Goal: Transaction & Acquisition: Subscribe to service/newsletter

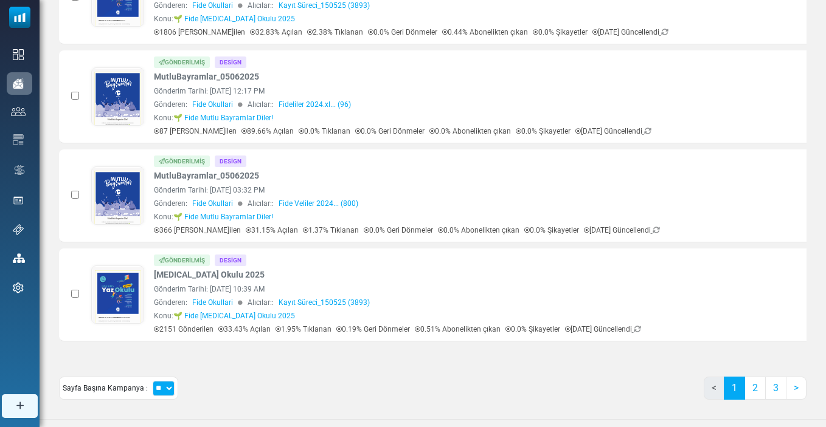
scroll to position [799, 0]
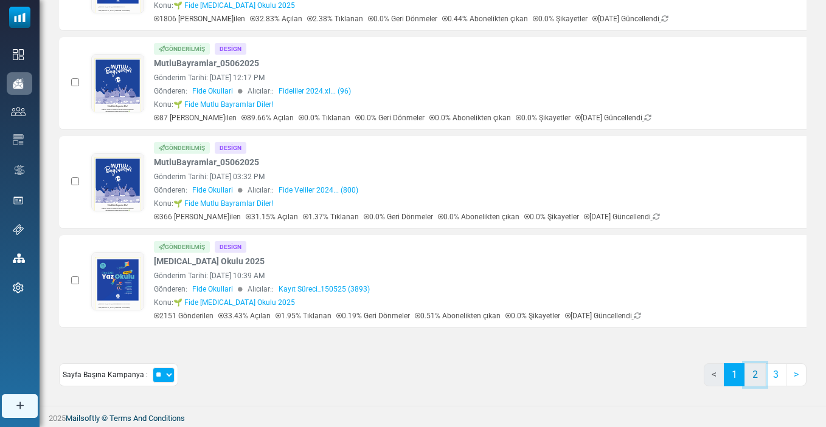
click at [753, 370] on link "2" at bounding box center [754, 375] width 21 height 23
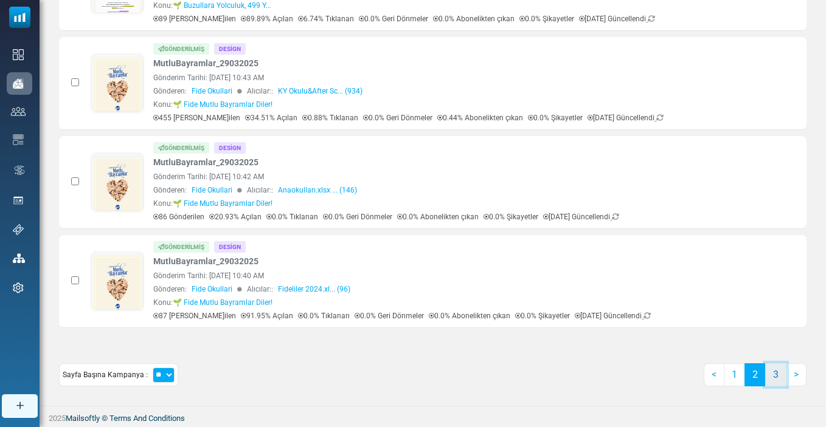
click at [772, 376] on link "3" at bounding box center [775, 375] width 21 height 23
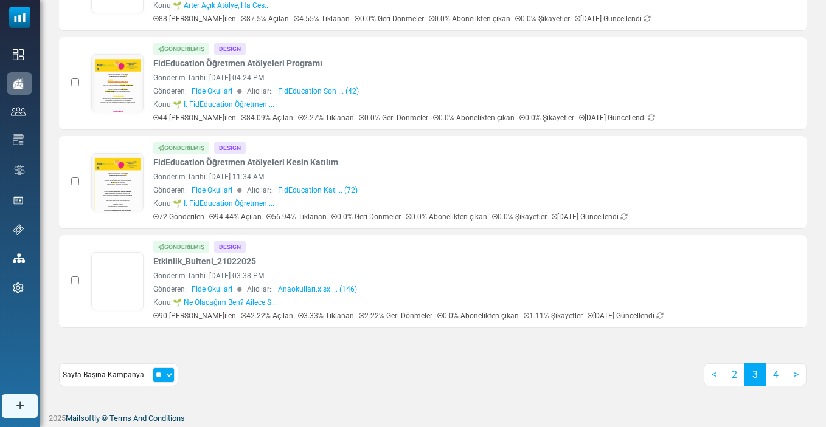
scroll to position [0, 0]
click at [778, 374] on link "4" at bounding box center [775, 375] width 21 height 23
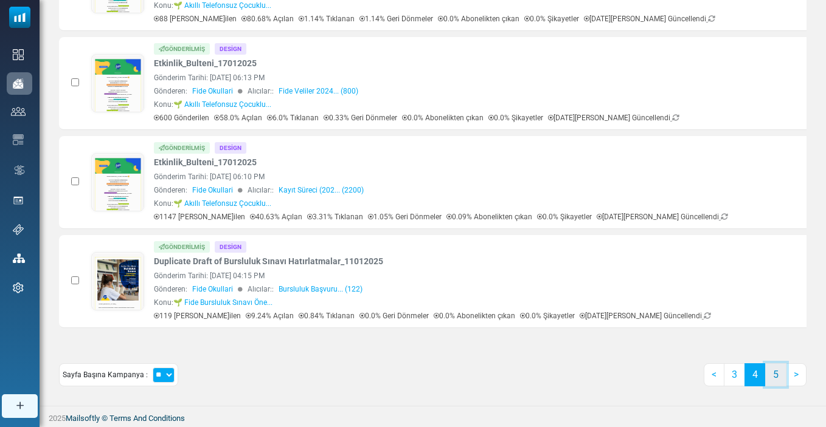
click at [778, 378] on link "5" at bounding box center [775, 375] width 21 height 23
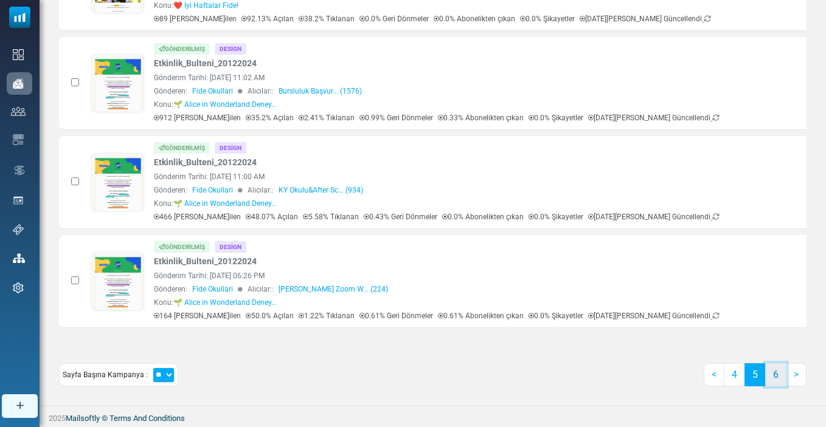
click at [776, 379] on link "6" at bounding box center [775, 375] width 21 height 23
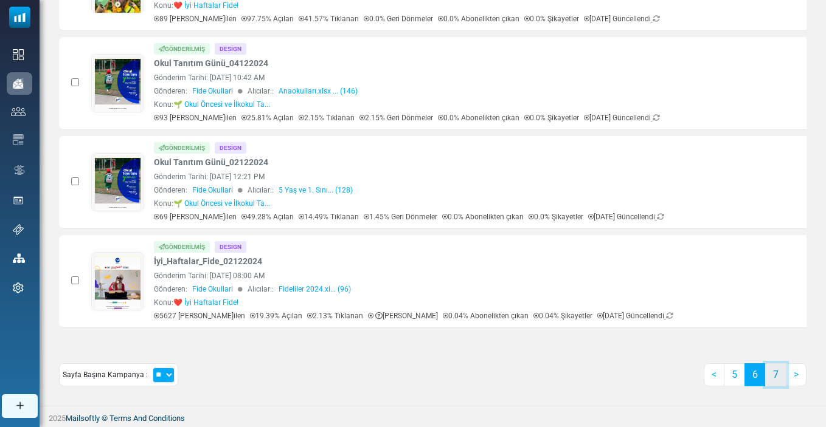
click at [778, 378] on link "7" at bounding box center [775, 375] width 21 height 23
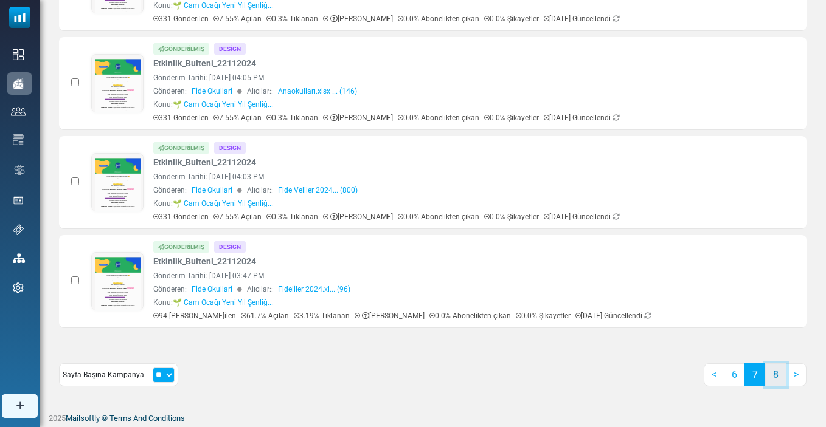
click at [772, 372] on link "8" at bounding box center [775, 375] width 21 height 23
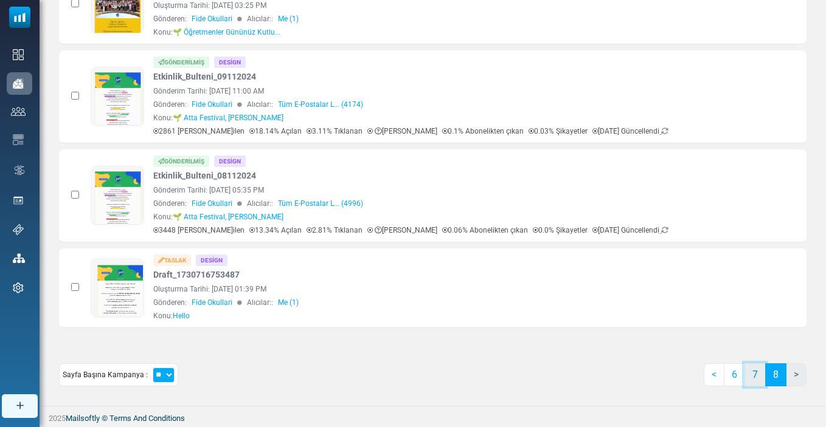
click at [754, 377] on link "7" at bounding box center [754, 375] width 21 height 23
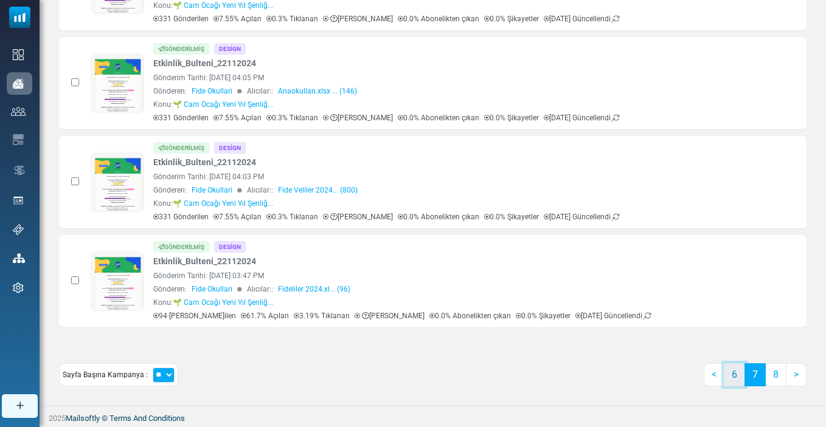
click at [734, 377] on link "6" at bounding box center [733, 375] width 21 height 23
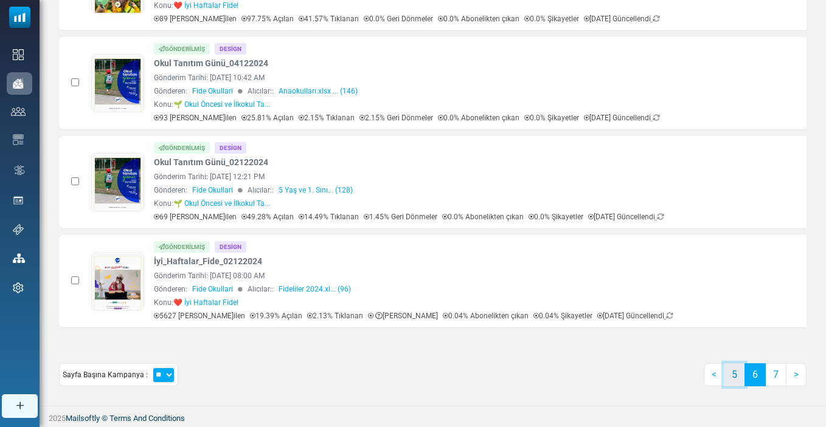
click at [734, 377] on link "5" at bounding box center [733, 375] width 21 height 23
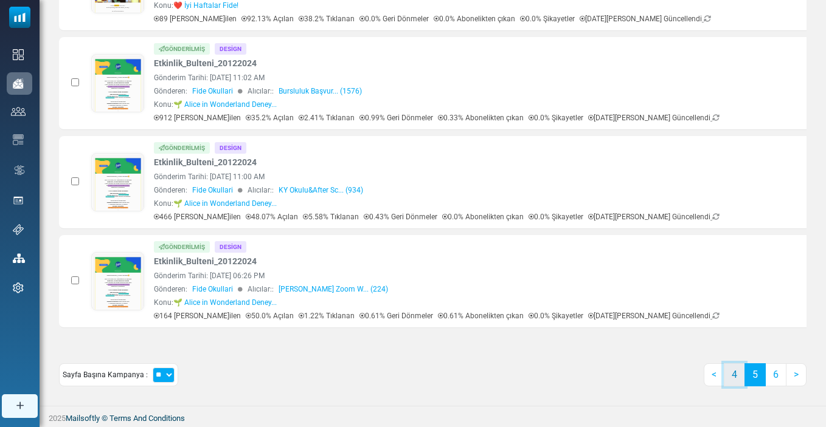
click at [730, 378] on link "4" at bounding box center [733, 375] width 21 height 23
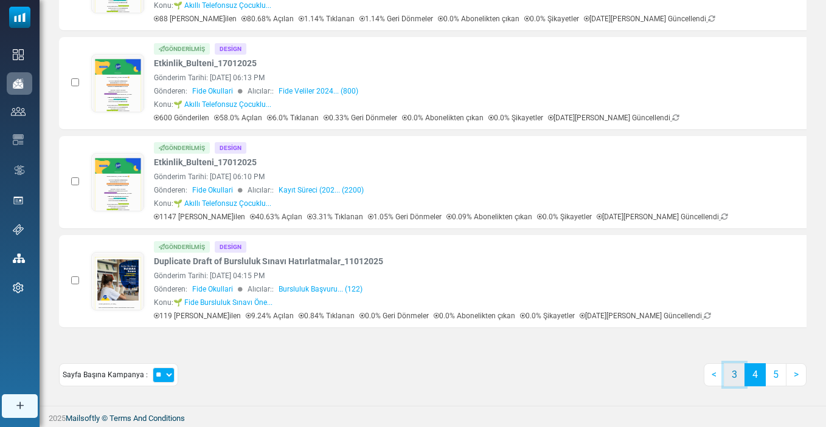
click at [731, 375] on link "3" at bounding box center [733, 375] width 21 height 23
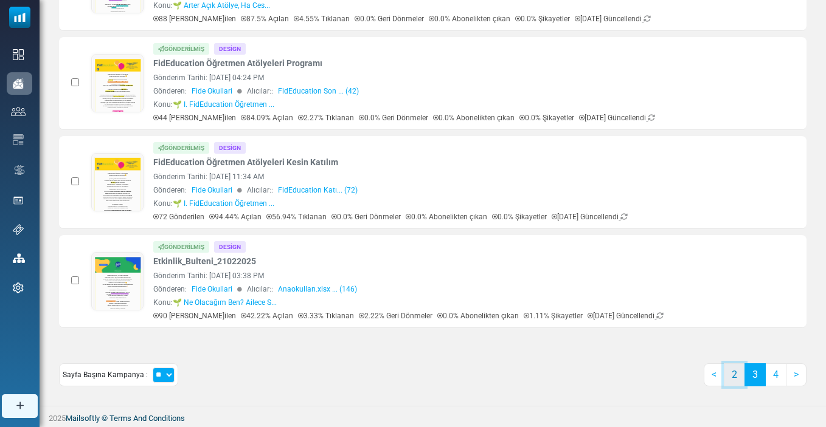
click at [734, 382] on link "2" at bounding box center [733, 375] width 21 height 23
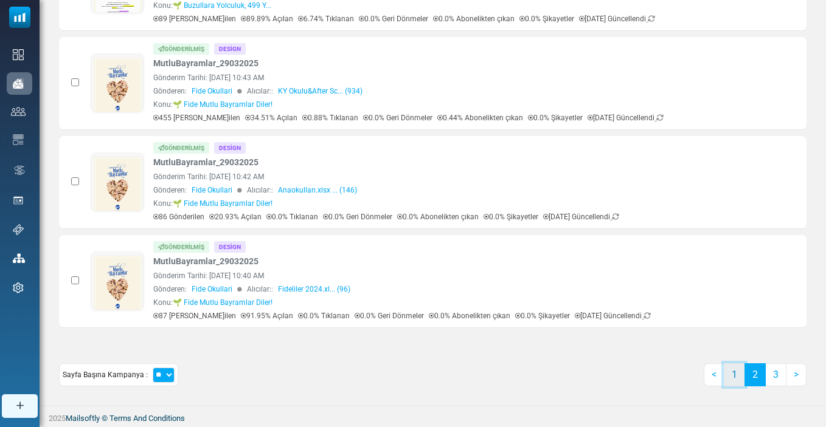
click at [731, 371] on link "1" at bounding box center [733, 375] width 21 height 23
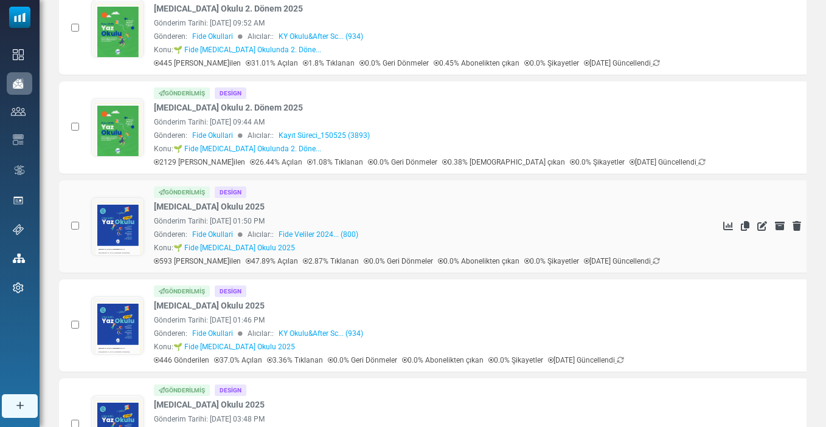
click at [741, 227] on icon at bounding box center [745, 226] width 9 height 10
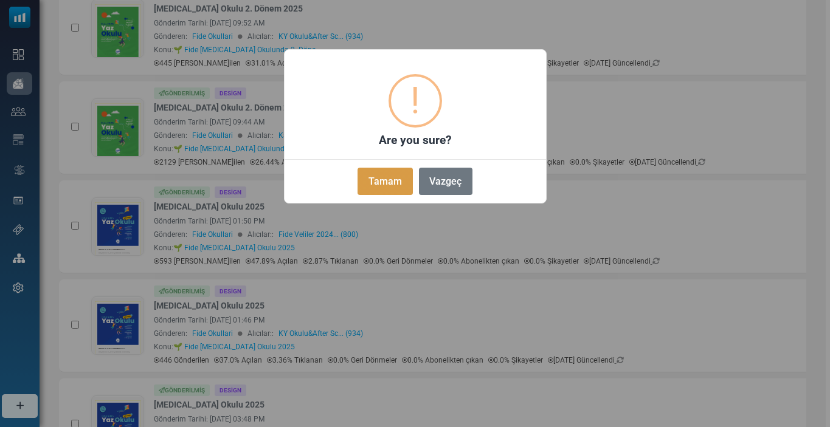
click at [397, 175] on button "Tamam" at bounding box center [384, 181] width 55 height 27
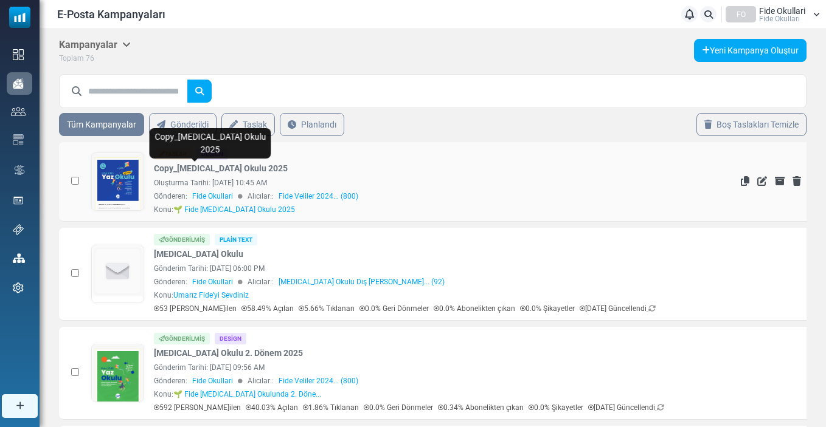
click at [192, 168] on link "Copy_Yaz Okulu 2025" at bounding box center [221, 168] width 134 height 13
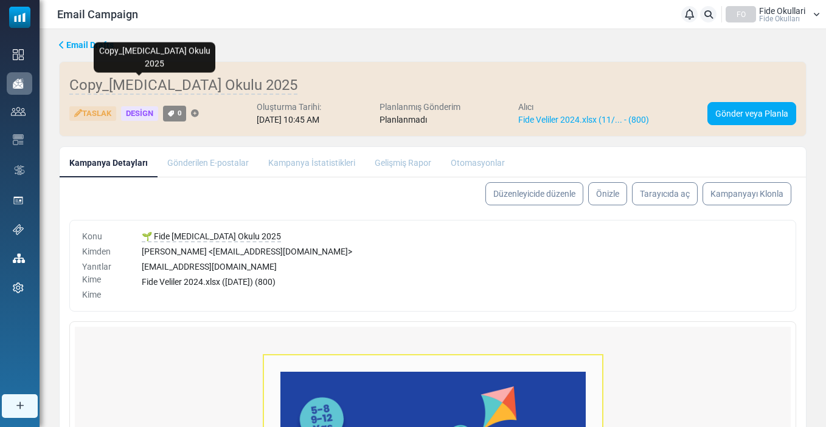
click at [135, 86] on span "Copy_[MEDICAL_DATA] Okulu 2025" at bounding box center [183, 86] width 228 height 18
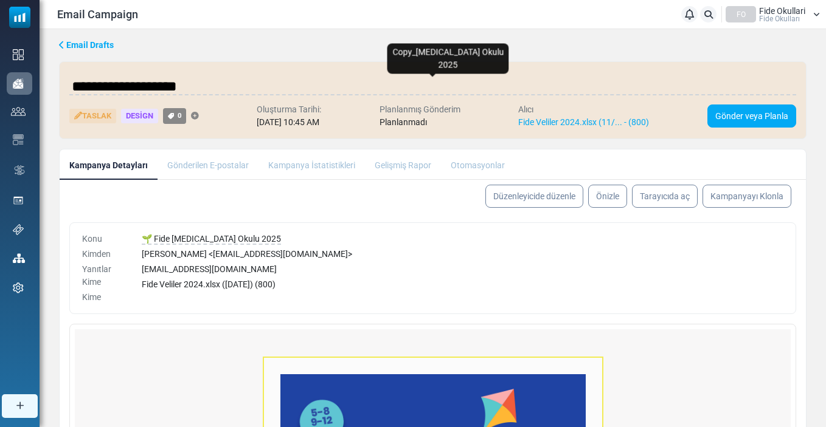
click at [135, 86] on input "**********" at bounding box center [432, 86] width 727 height 24
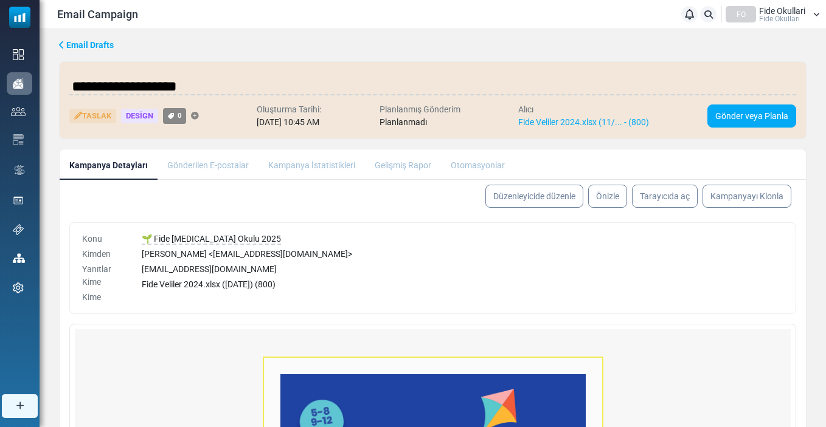
drag, startPoint x: 179, startPoint y: 86, endPoint x: 60, endPoint y: 81, distance: 118.7
click at [60, 84] on div "**********" at bounding box center [432, 100] width 747 height 78
type input "**********"
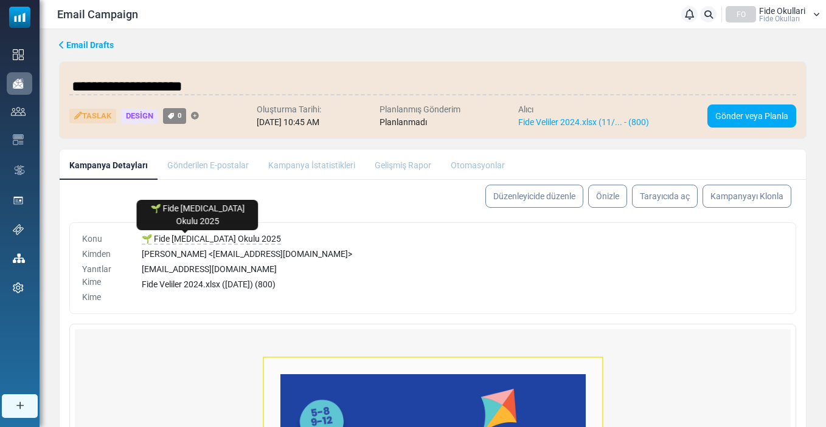
click at [179, 237] on body "Email Campaign Bildirimler FO Fide Okullari Fide Okulları Profil & Tercihler He…" at bounding box center [413, 298] width 826 height 596
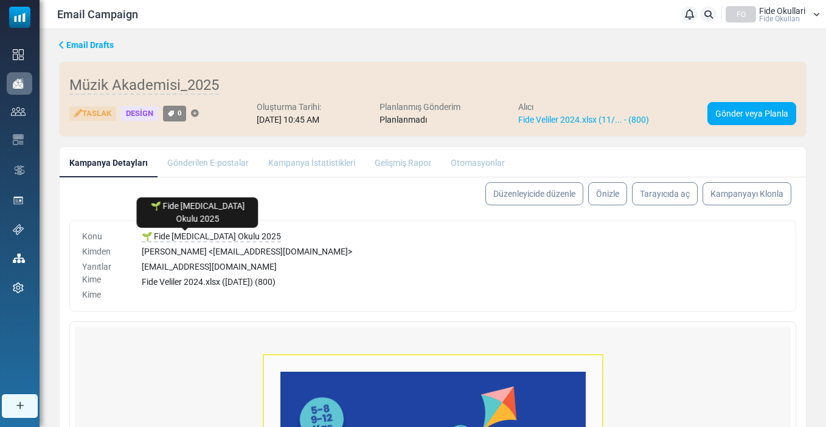
click at [181, 234] on span "🌱 Fide [MEDICAL_DATA] Okulu 2025" at bounding box center [211, 237] width 139 height 11
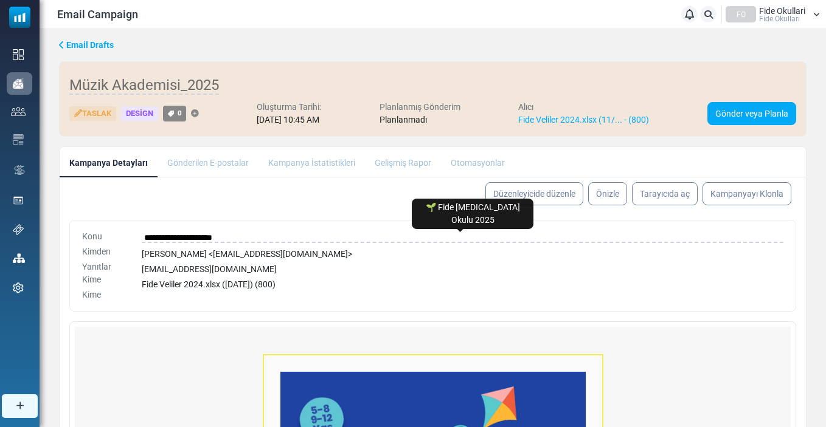
click at [192, 235] on input "**********" at bounding box center [462, 237] width 641 height 15
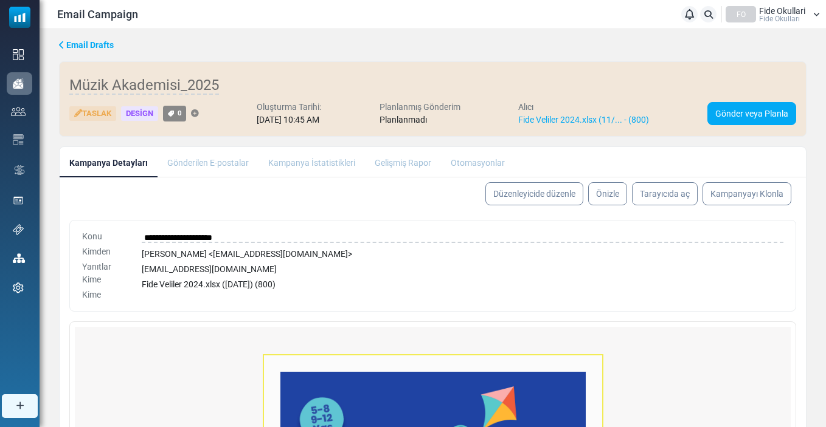
click at [192, 236] on input "**********" at bounding box center [462, 237] width 641 height 15
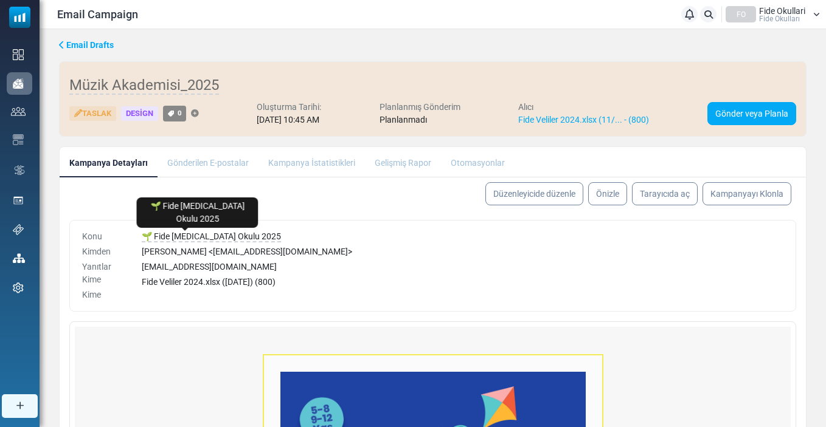
click at [190, 233] on span "🌱 Fide [MEDICAL_DATA] Okulu 2025" at bounding box center [211, 237] width 139 height 11
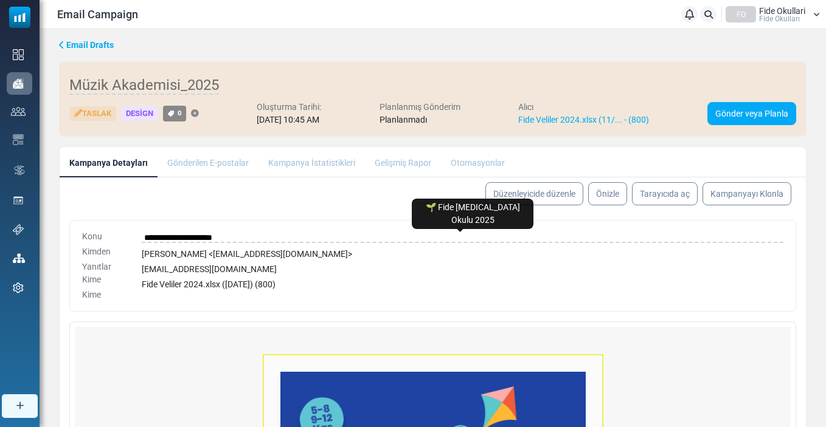
click at [248, 237] on input "**********" at bounding box center [462, 237] width 641 height 15
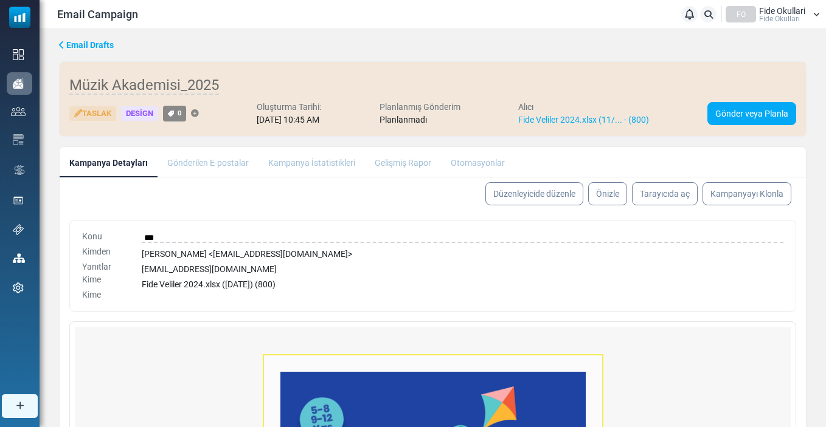
type input "**********"
click at [546, 201] on body "Email Campaign Bildirimler FO Fide Okullari Fide Okulları Profil & Tercihler He…" at bounding box center [413, 297] width 826 height 594
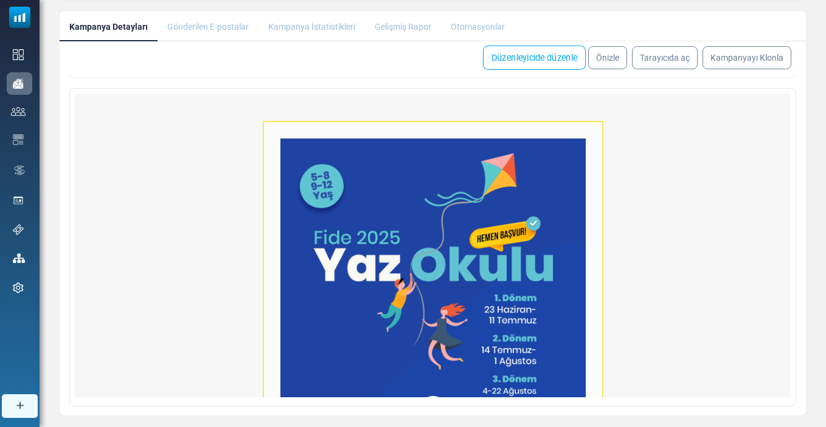
click at [534, 63] on link "Düzenleyicide düzenle" at bounding box center [534, 58] width 103 height 24
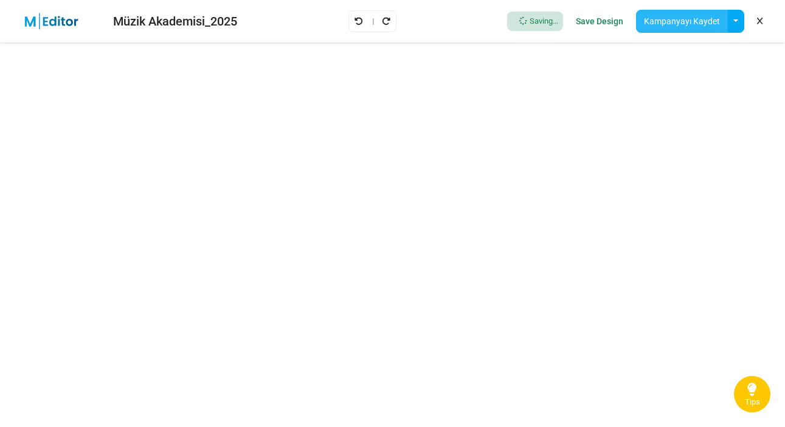
click at [706, 32] on button "Kampanyayı Kaydet" at bounding box center [682, 21] width 92 height 23
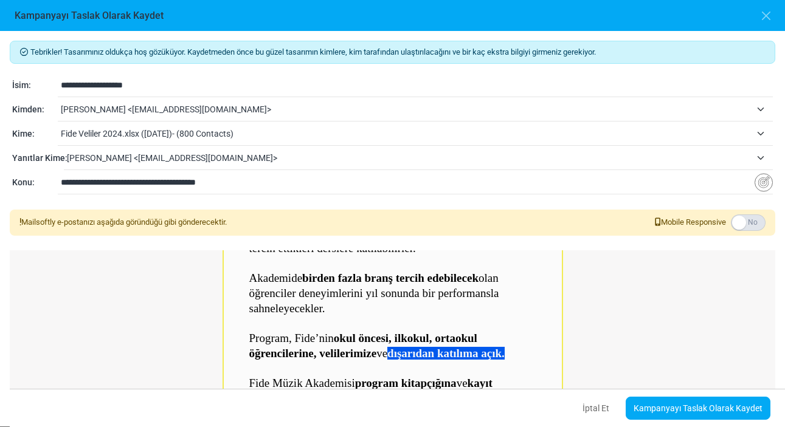
scroll to position [670, 0]
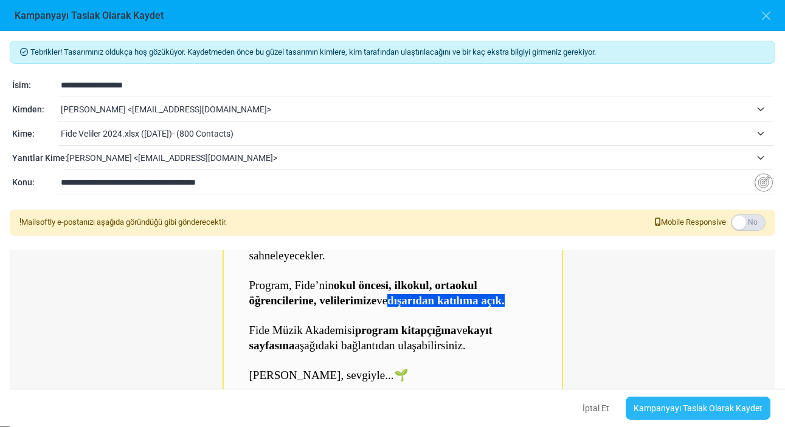
click at [682, 407] on link "Kampanyayı Taslak Olarak Kaydet" at bounding box center [698, 408] width 145 height 23
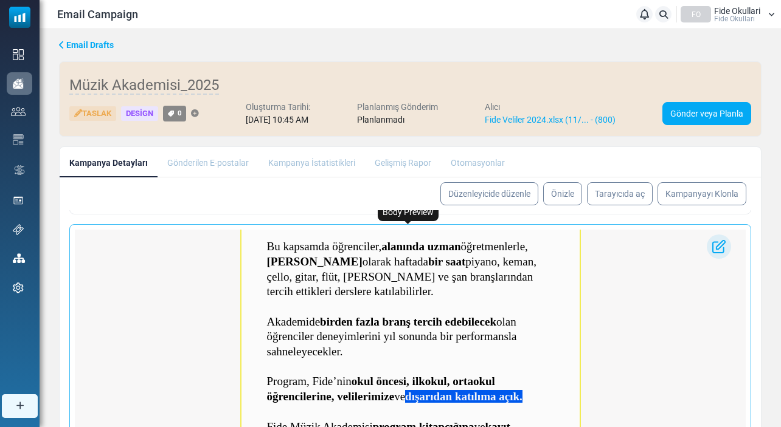
scroll to position [556, 0]
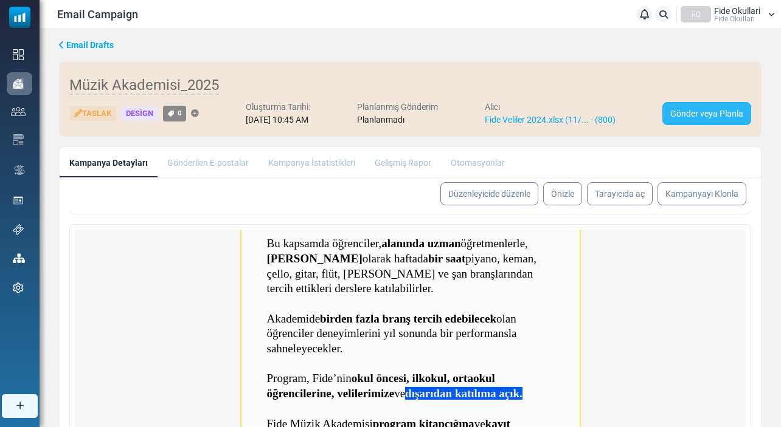
click at [681, 113] on link "Gönder veya Planla" at bounding box center [706, 113] width 89 height 23
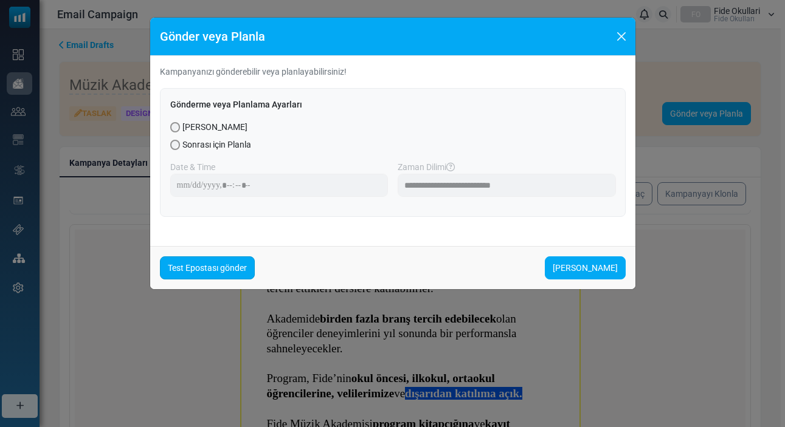
click at [188, 268] on link "Test Epostası gönder" at bounding box center [207, 268] width 95 height 23
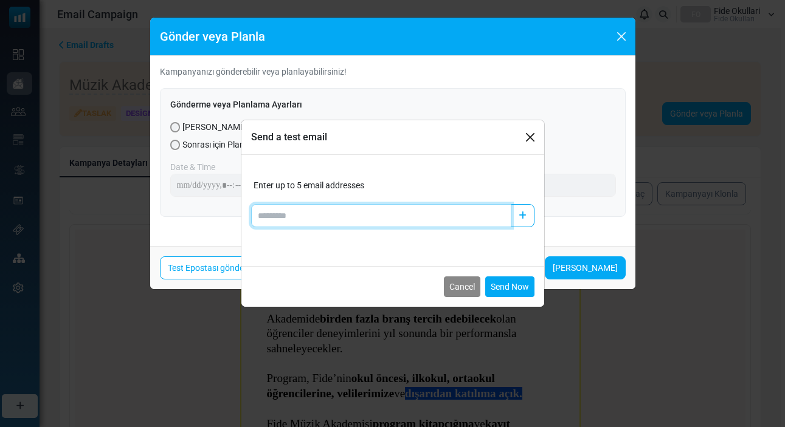
click at [294, 214] on input "Add email" at bounding box center [381, 215] width 260 height 23
type input "**********"
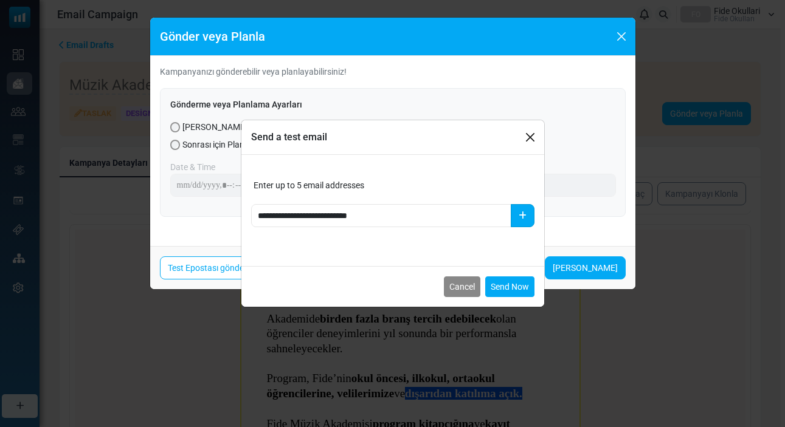
click at [523, 220] on button "button" at bounding box center [523, 215] width 24 height 23
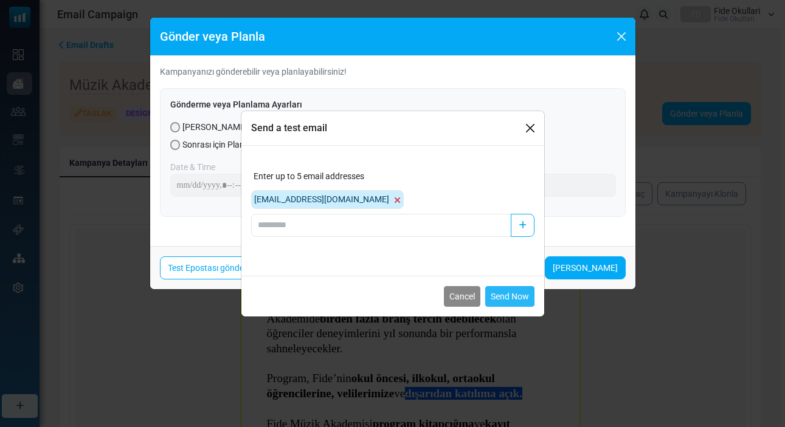
click at [499, 295] on button "Send Now" at bounding box center [509, 296] width 49 height 21
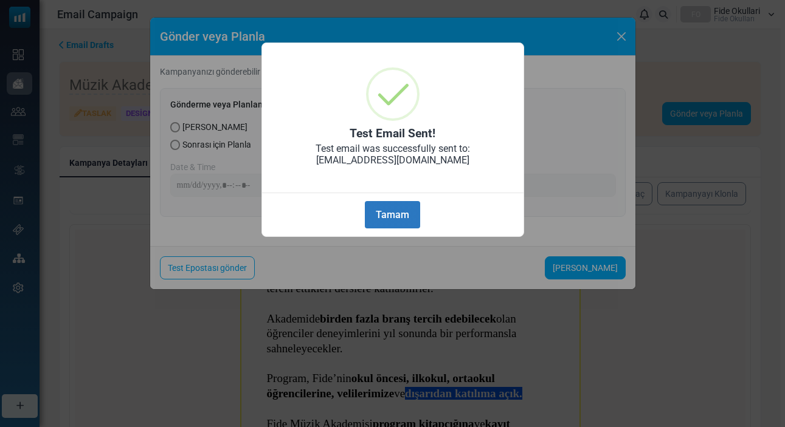
click at [386, 212] on button "Tamam" at bounding box center [392, 214] width 55 height 27
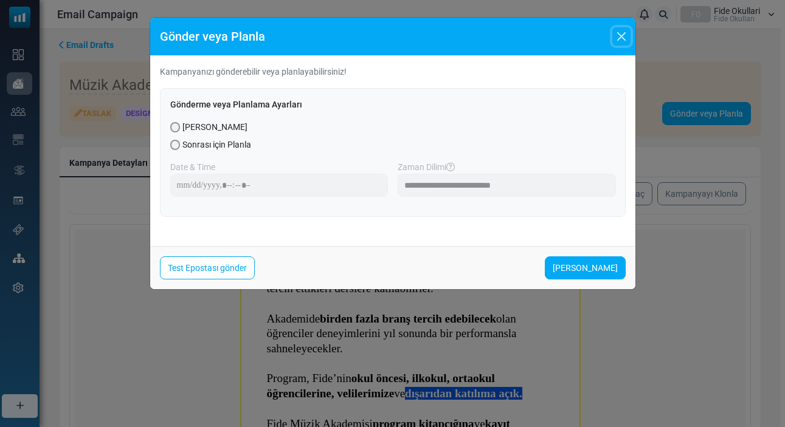
click at [622, 35] on button "Close" at bounding box center [621, 36] width 18 height 18
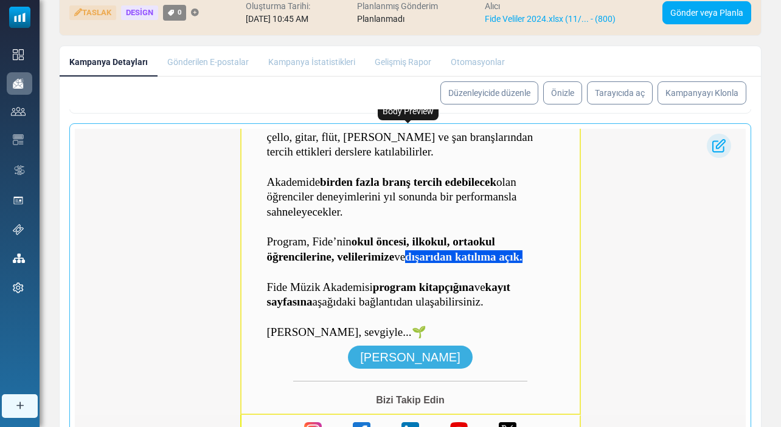
scroll to position [108, 0]
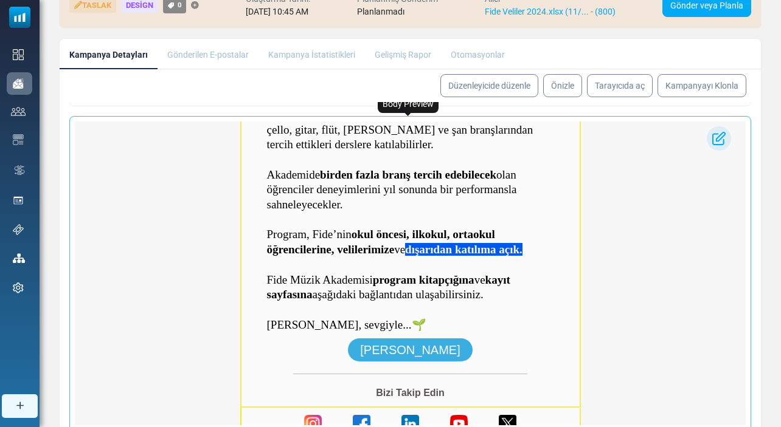
click at [488, 243] on strong "dışarıdan katılıma açık." at bounding box center [463, 249] width 117 height 13
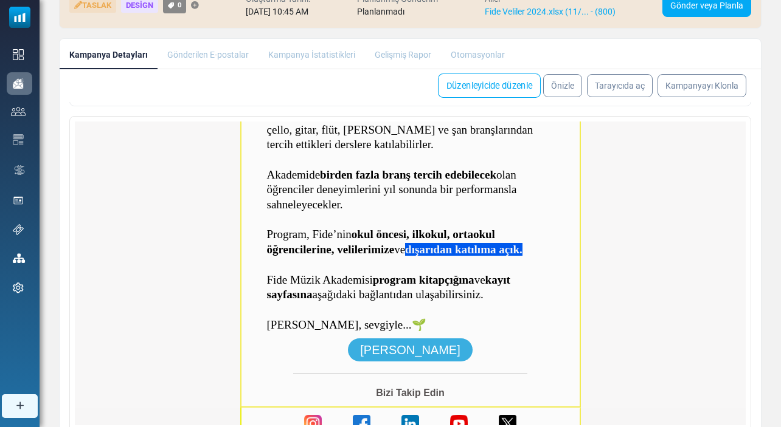
click at [487, 89] on link "Düzenleyicide düzenle" at bounding box center [489, 86] width 103 height 24
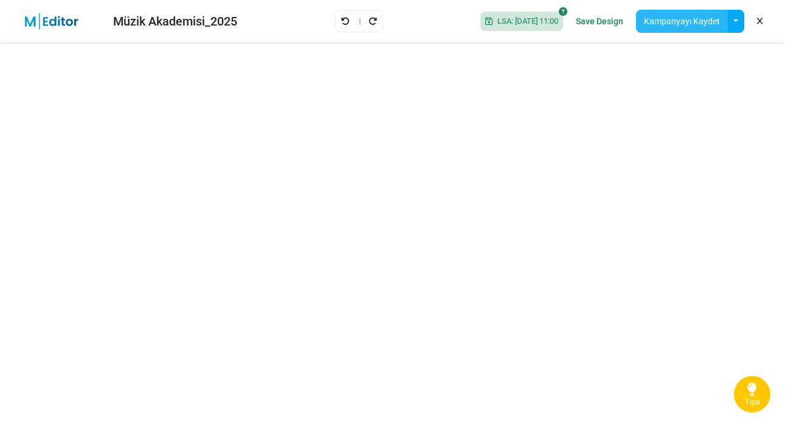
click at [661, 23] on button "Kampanyayı Kaydet" at bounding box center [682, 21] width 92 height 23
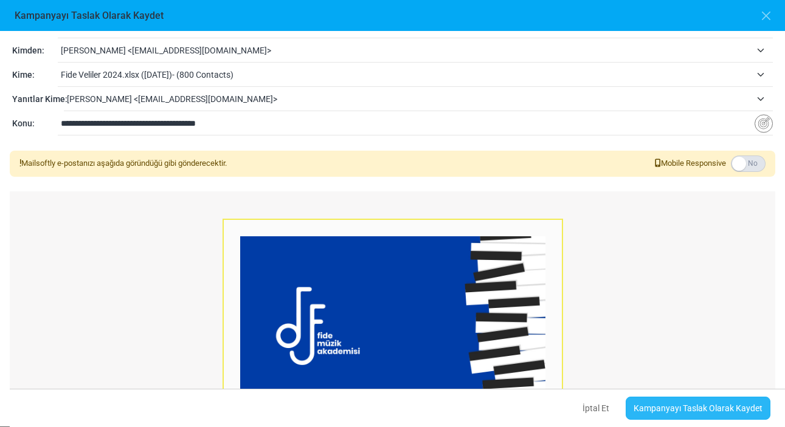
click at [669, 406] on link "Kampanyayı Taslak Olarak Kaydet" at bounding box center [698, 408] width 145 height 23
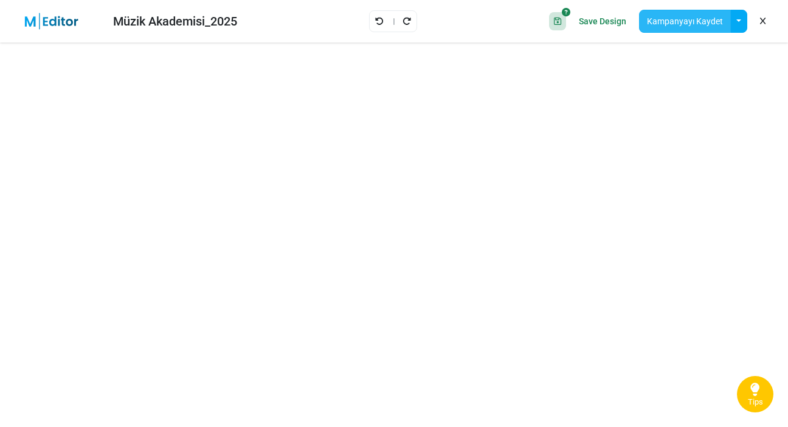
click at [680, 21] on button "Kampanyayı Kaydet" at bounding box center [685, 21] width 92 height 23
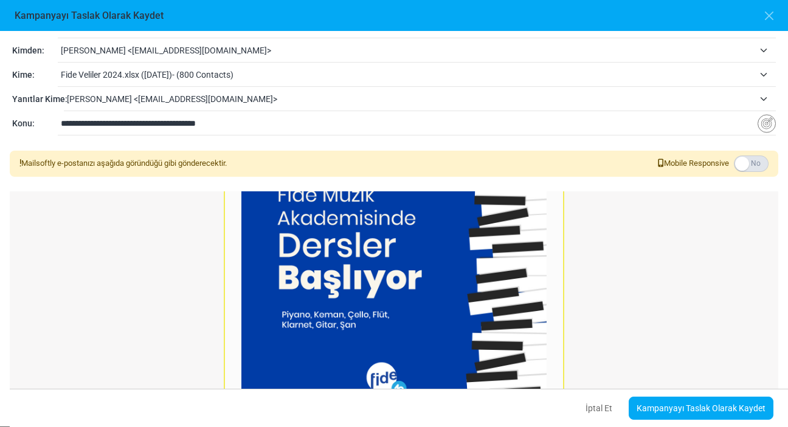
scroll to position [201, 0]
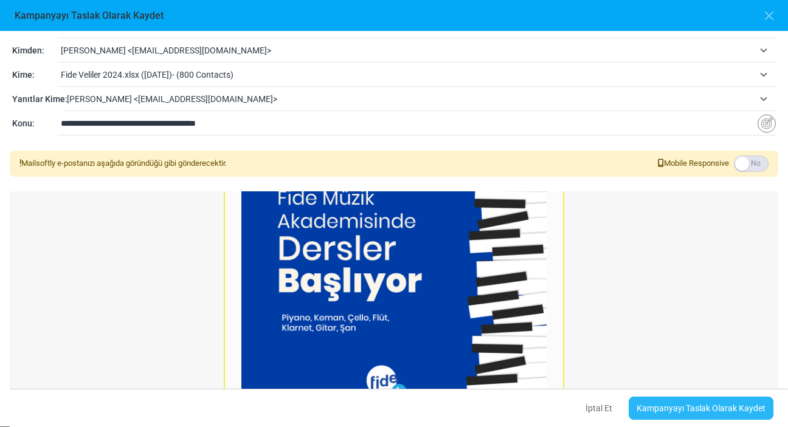
click at [680, 413] on link "Kampanyayı Taslak Olarak Kaydet" at bounding box center [701, 408] width 145 height 23
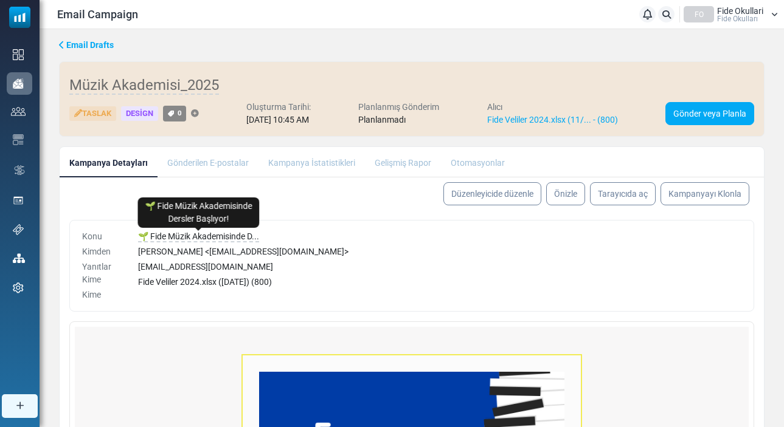
click at [195, 235] on span "🌱 Fide Müzik Akademisinde D..." at bounding box center [198, 237] width 121 height 11
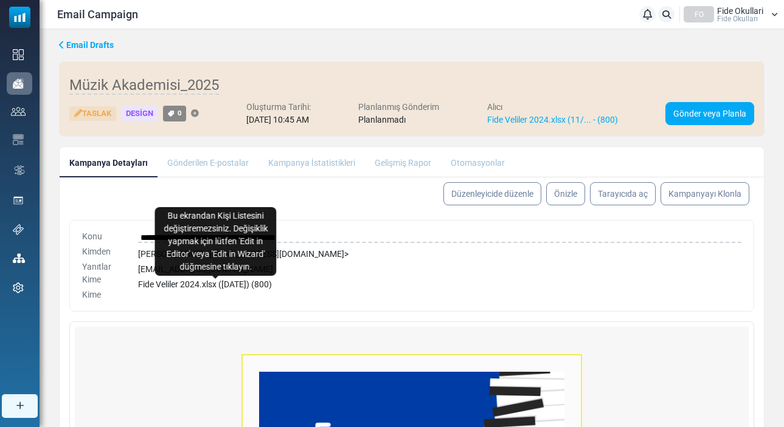
click at [279, 286] on body "Email Campaign Bildirimler FO Fide Okullari Fide Okulları Profil & Tercihler He…" at bounding box center [392, 297] width 784 height 594
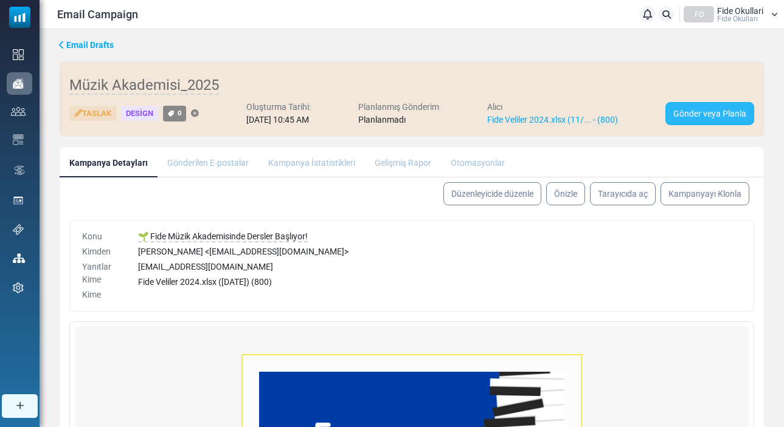
click at [678, 110] on link "Gönder veya Planla" at bounding box center [709, 113] width 89 height 23
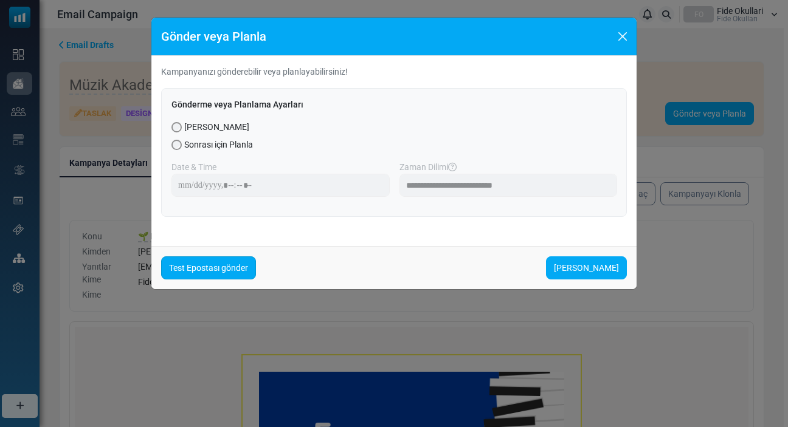
click at [241, 269] on link "Test Epostası gönder" at bounding box center [208, 268] width 95 height 23
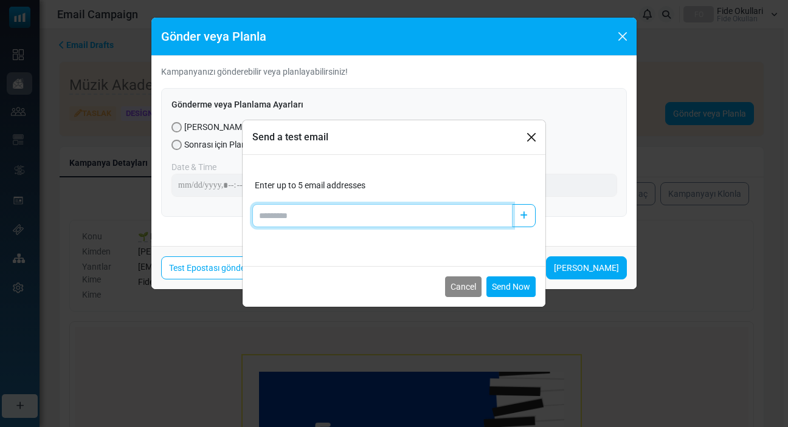
click at [285, 207] on input "Add email" at bounding box center [382, 215] width 260 height 23
type input "**********"
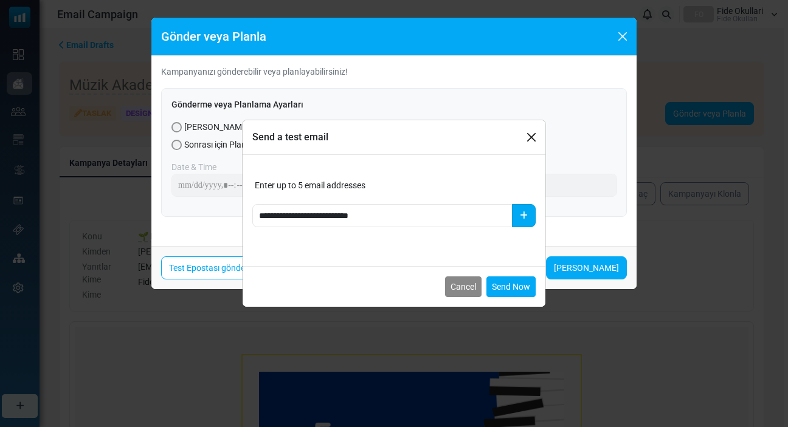
click at [524, 218] on icon "button" at bounding box center [524, 216] width 8 height 9
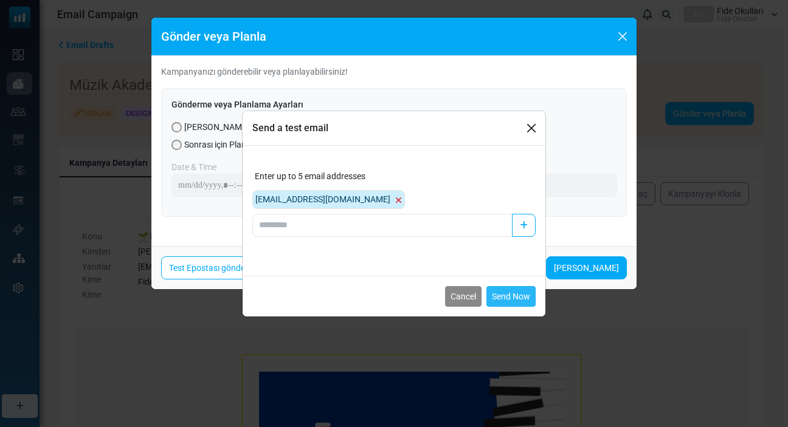
click at [513, 299] on button "Send Now" at bounding box center [510, 296] width 49 height 21
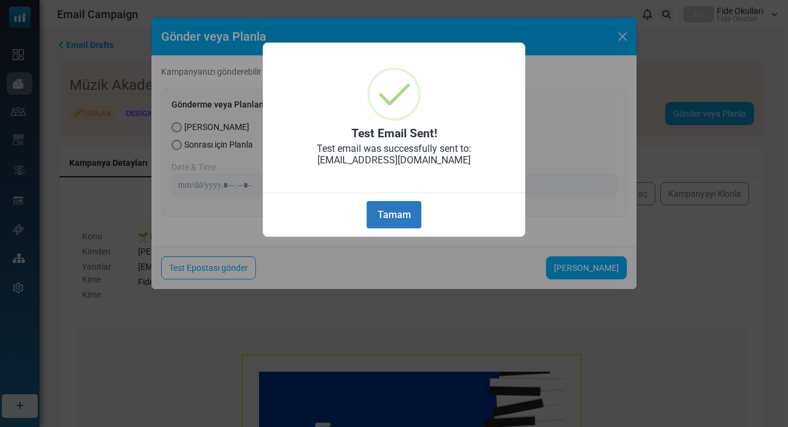
click at [383, 219] on button "Tamam" at bounding box center [394, 214] width 55 height 27
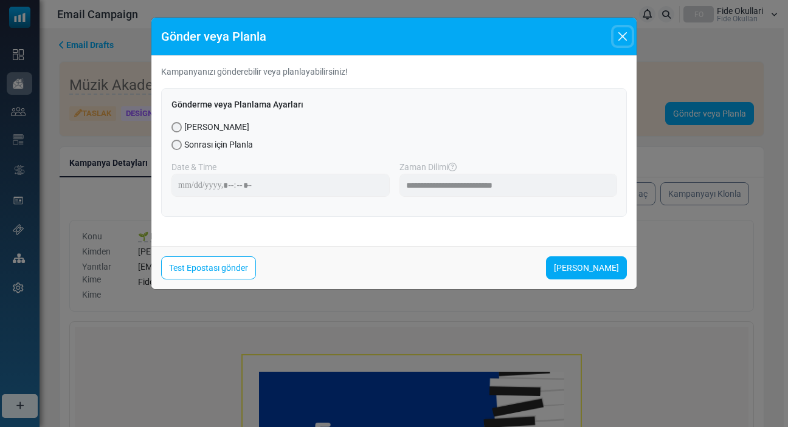
click at [621, 39] on button "Close" at bounding box center [622, 36] width 18 height 18
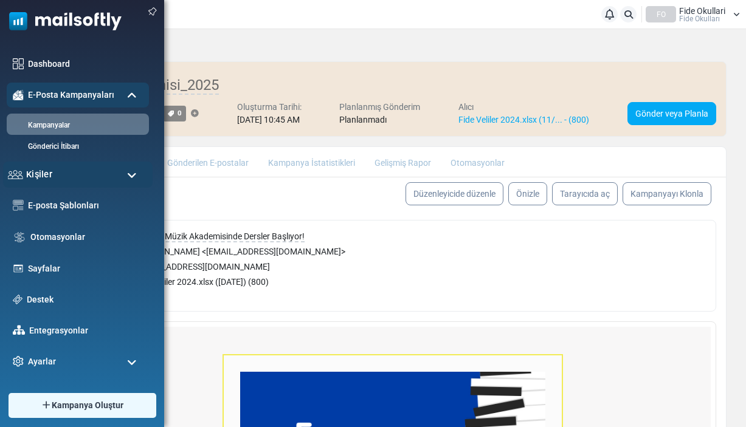
click at [33, 172] on span "Kişiler" at bounding box center [39, 174] width 26 height 13
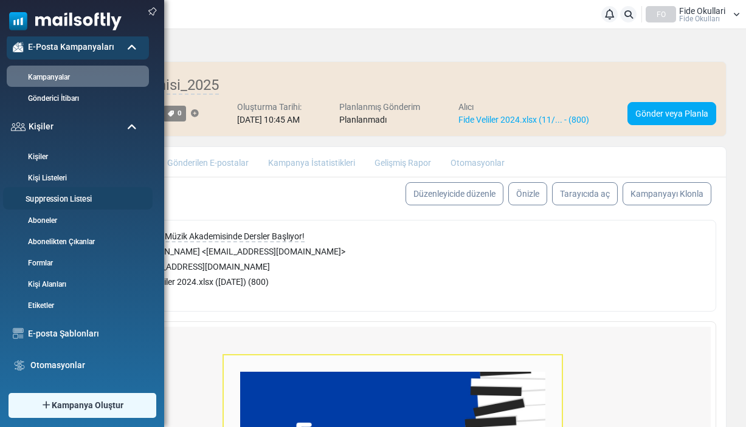
scroll to position [44, 0]
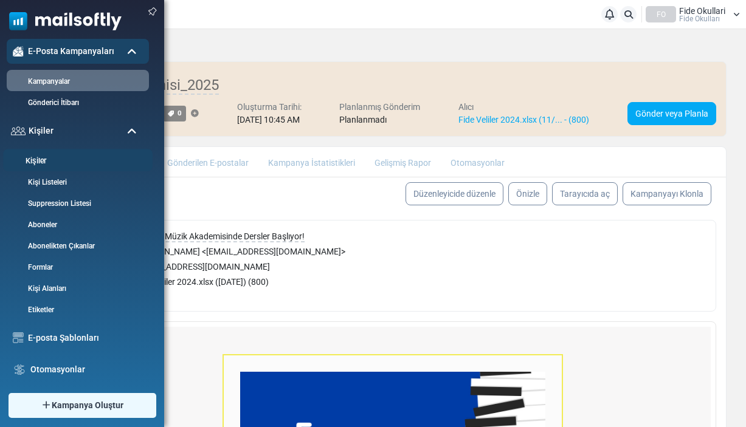
click at [45, 162] on link "Kişiler" at bounding box center [76, 162] width 146 height 12
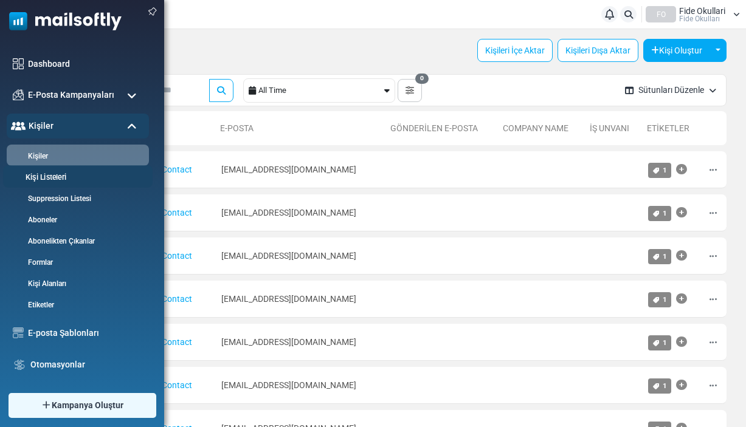
click at [35, 177] on link "Kişi Listeleri" at bounding box center [76, 178] width 146 height 12
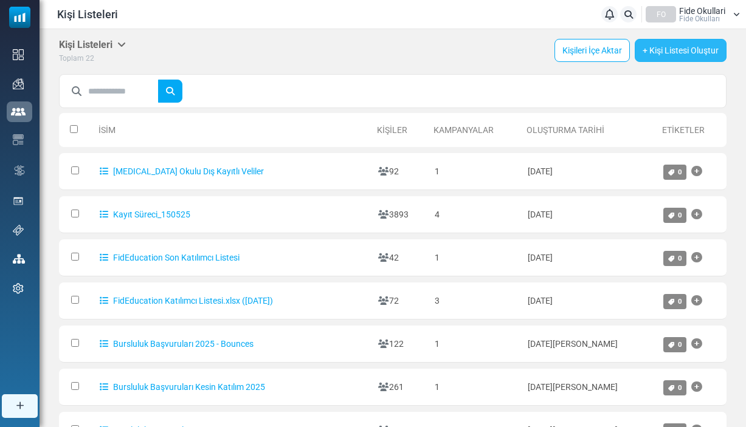
click at [701, 49] on link "+ Kişi Listesi Oluştur" at bounding box center [681, 50] width 92 height 23
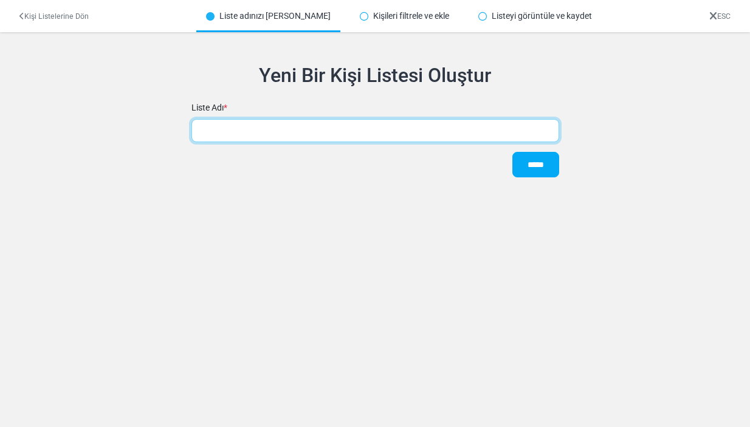
click at [365, 131] on input "text" at bounding box center [376, 130] width 368 height 23
paste input "**********"
type input "**********"
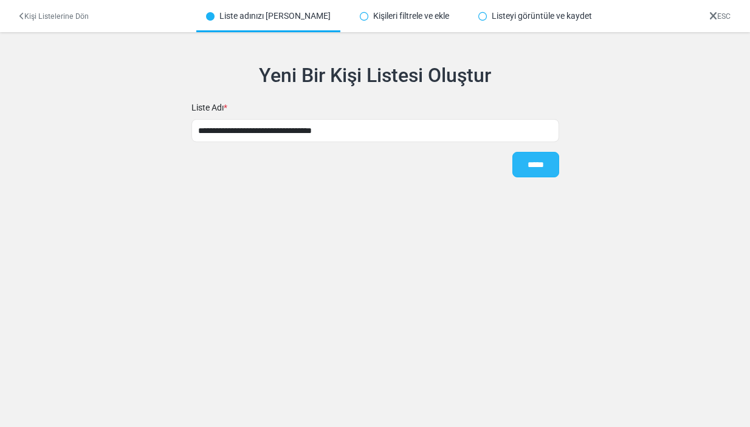
click at [523, 165] on input "*****" at bounding box center [536, 165] width 47 height 26
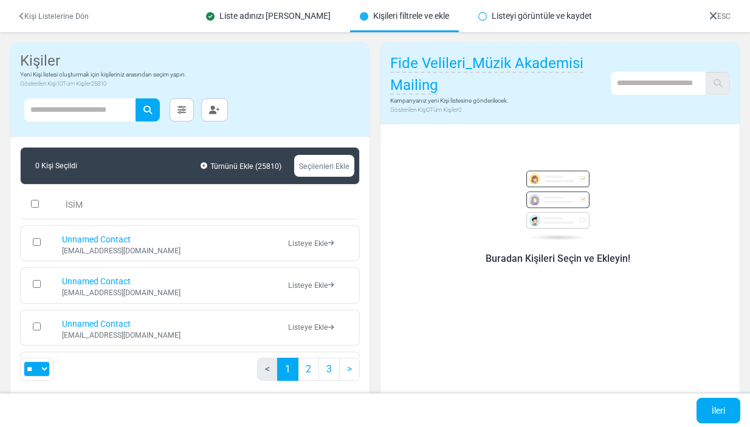
click at [541, 258] on h6 "Buradan Kişileri Seçin ve Ekleyin!" at bounding box center [557, 259] width 311 height 12
click at [546, 190] on img at bounding box center [558, 206] width 78 height 70
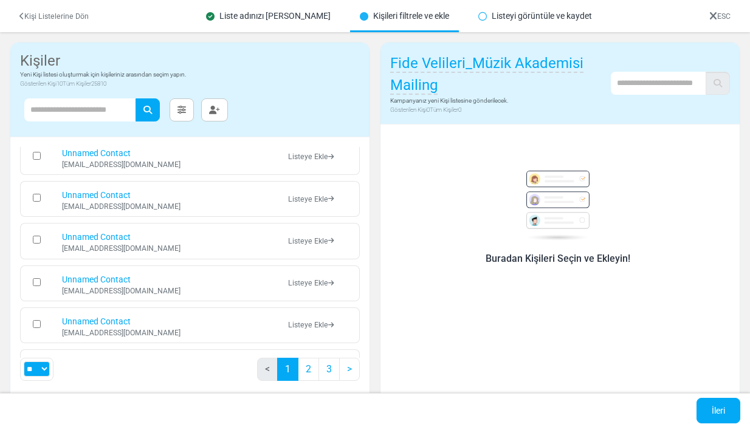
scroll to position [298, 0]
click at [718, 411] on link "İleri" at bounding box center [719, 411] width 44 height 26
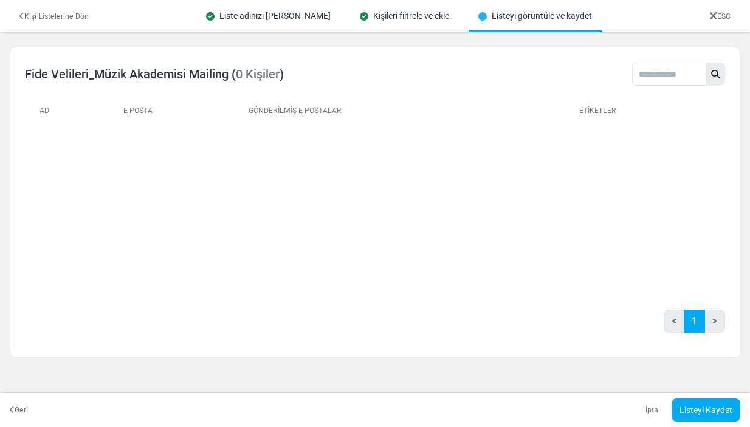
click at [22, 18] on icon at bounding box center [21, 16] width 5 height 7
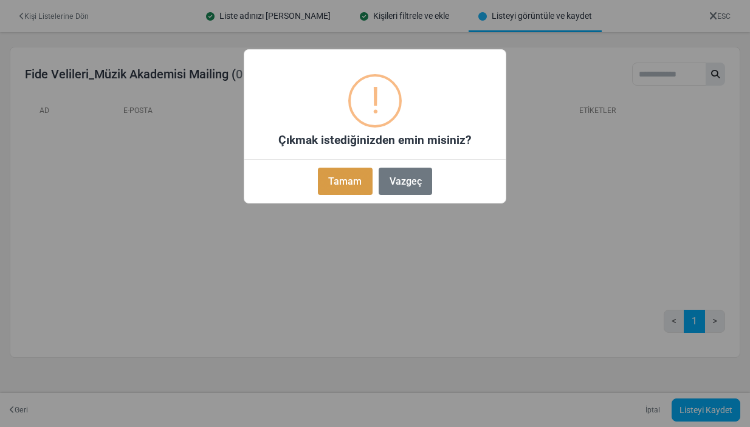
click at [362, 181] on button "Tamam" at bounding box center [345, 181] width 55 height 27
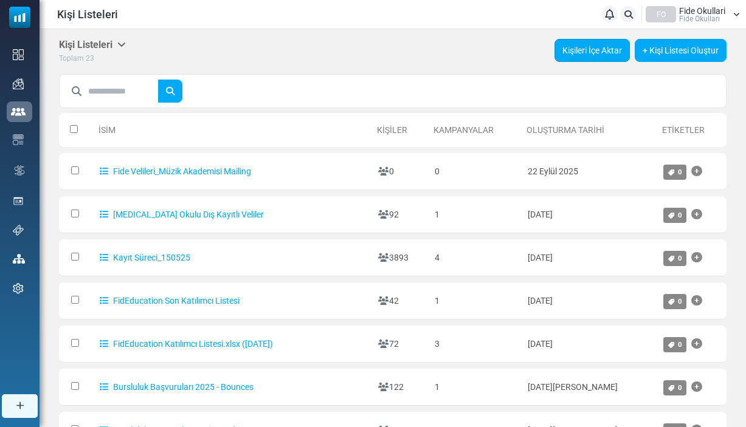
click at [608, 53] on link "Kişileri İçe Aktar" at bounding box center [591, 50] width 75 height 23
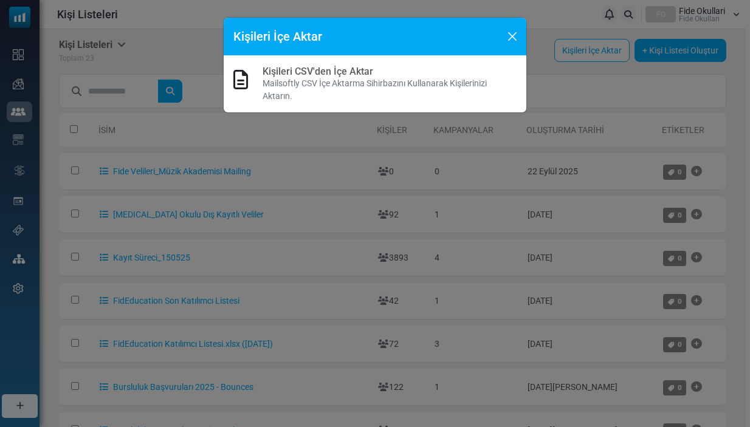
click at [365, 82] on p "Mailsoftly CSV İçe Aktarma Sihirbazını Kullanarak Kişilerinizi Aktarın." at bounding box center [390, 90] width 254 height 26
click at [417, 77] on p "Mailsoftly CSV İçe Aktarma Sihirbazını Kullanarak Kişilerinizi Aktarın." at bounding box center [390, 90] width 254 height 26
click at [396, 92] on p "Mailsoftly CSV İçe Aktarma Sihirbazını Kullanarak Kişilerinizi Aktarın." at bounding box center [390, 90] width 254 height 26
click at [324, 69] on link "Kişileri CSV'den İçe Aktar" at bounding box center [318, 72] width 111 height 12
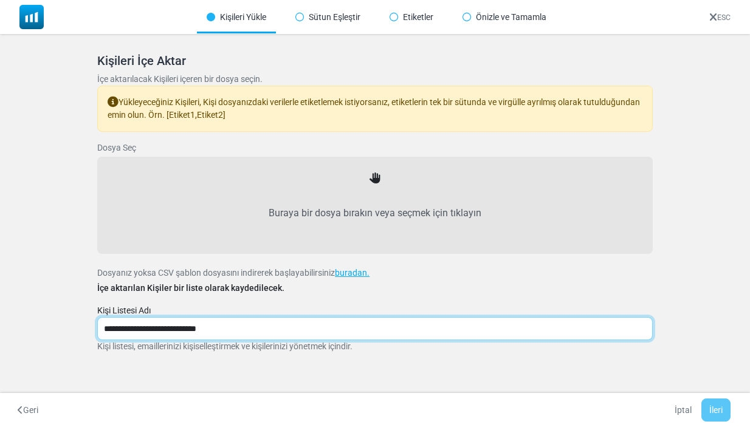
click at [279, 327] on input "**********" at bounding box center [375, 328] width 556 height 23
click at [279, 326] on input "**********" at bounding box center [375, 328] width 556 height 23
paste input "*******"
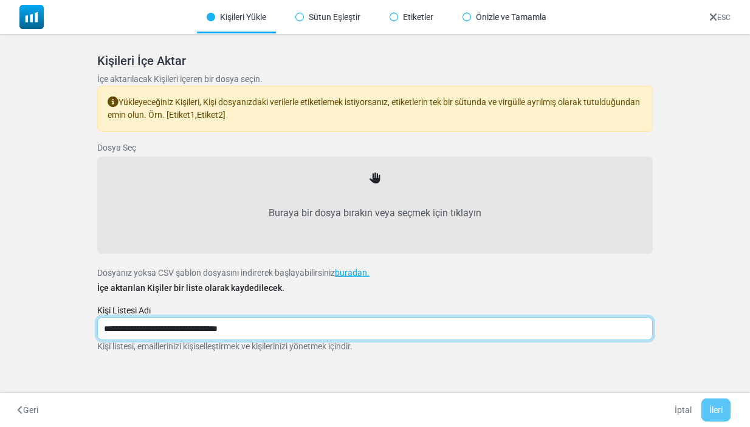
type input "**********"
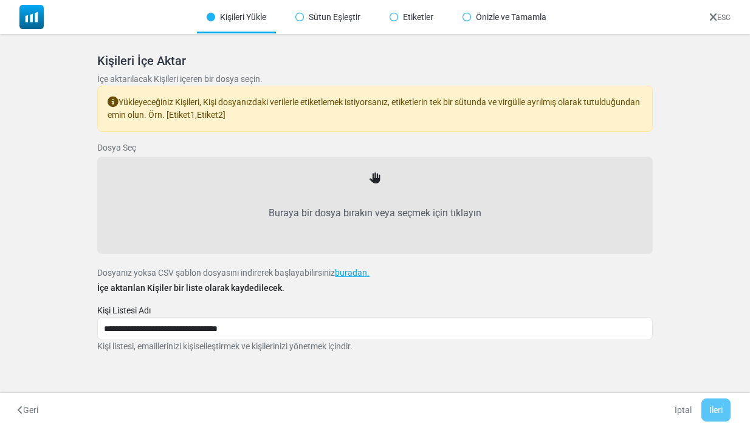
click at [398, 222] on label "Buraya bir dosya bırakın veya seçmek için tıklayın" at bounding box center [375, 214] width 529 height 54
click at [0, 0] on input "Buraya bir dosya bırakın veya seçmek için tıklayın" at bounding box center [0, 0] width 0 height 0
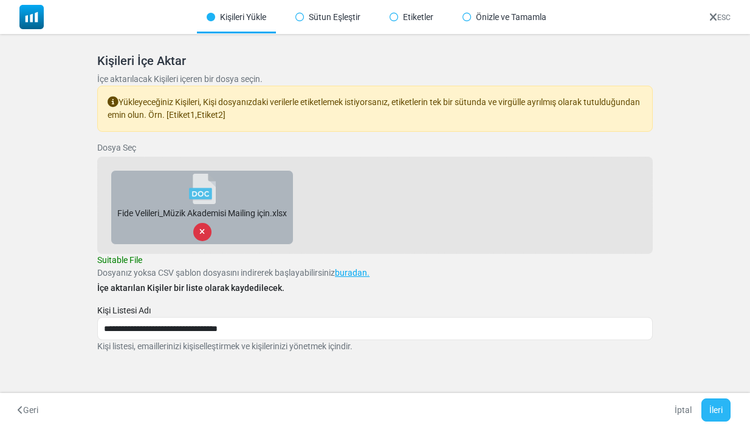
click at [724, 409] on button "İleri" at bounding box center [716, 410] width 29 height 23
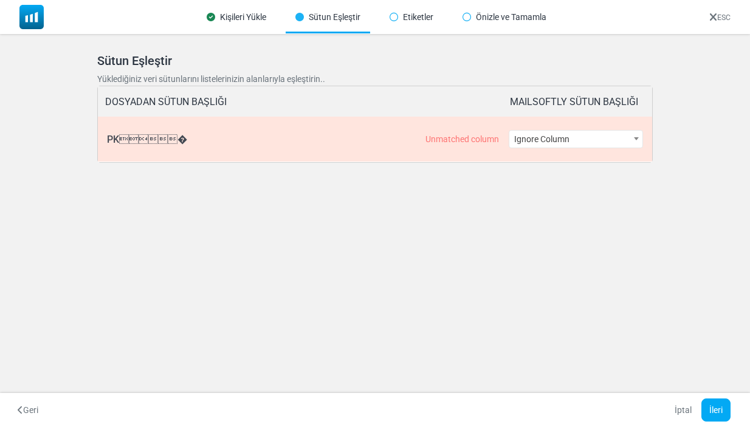
click at [561, 141] on span "Ignore Column" at bounding box center [575, 139] width 133 height 17
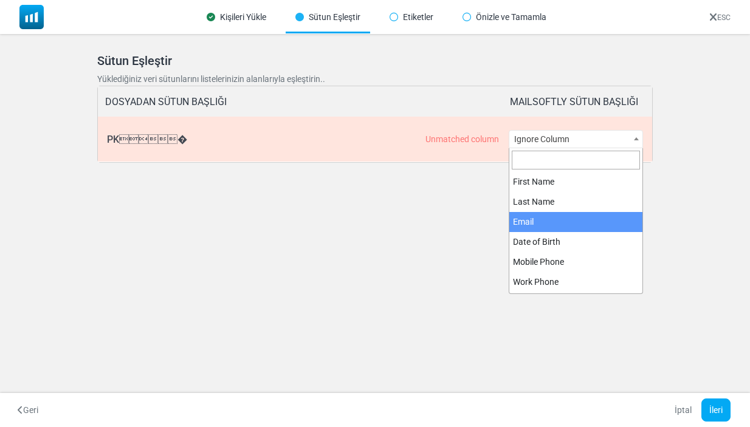
select select "*****"
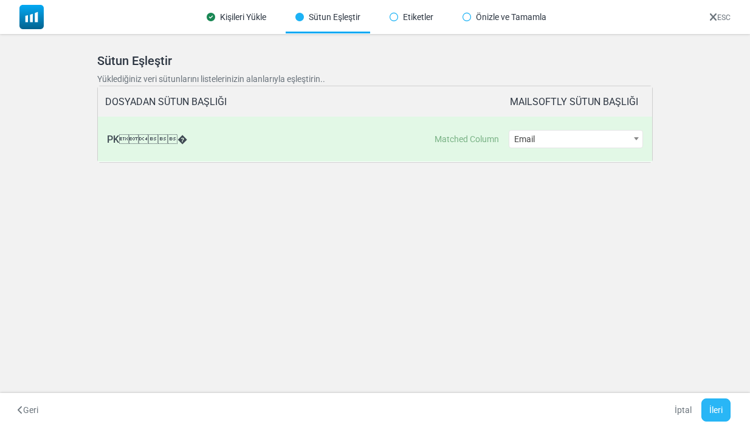
click at [715, 410] on button "İleri" at bounding box center [716, 410] width 29 height 23
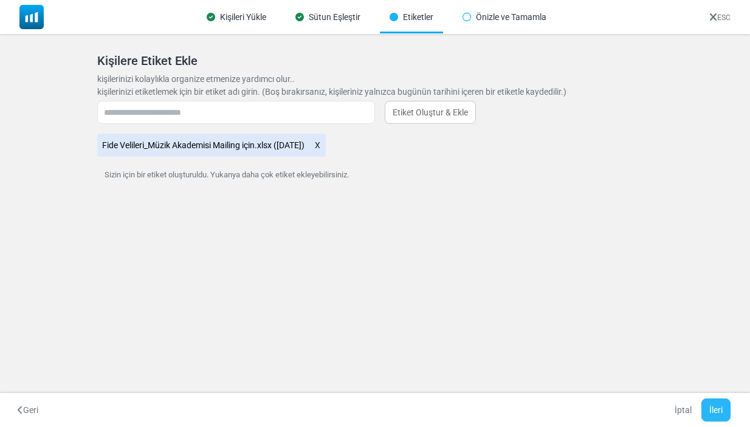
click at [713, 409] on button "İleri" at bounding box center [716, 410] width 29 height 23
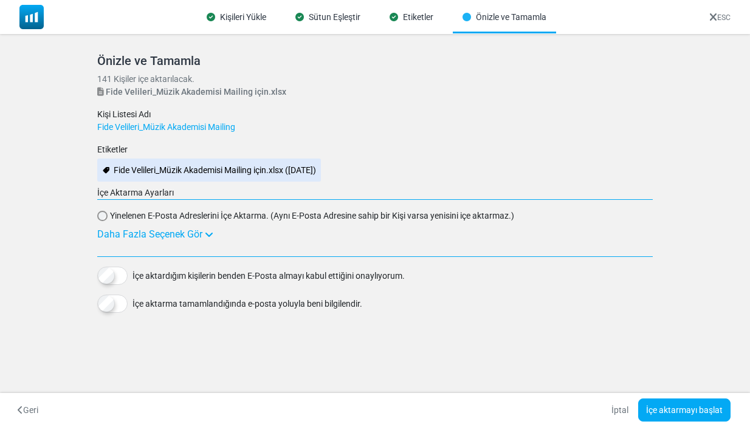
click at [212, 235] on icon at bounding box center [209, 235] width 9 height 10
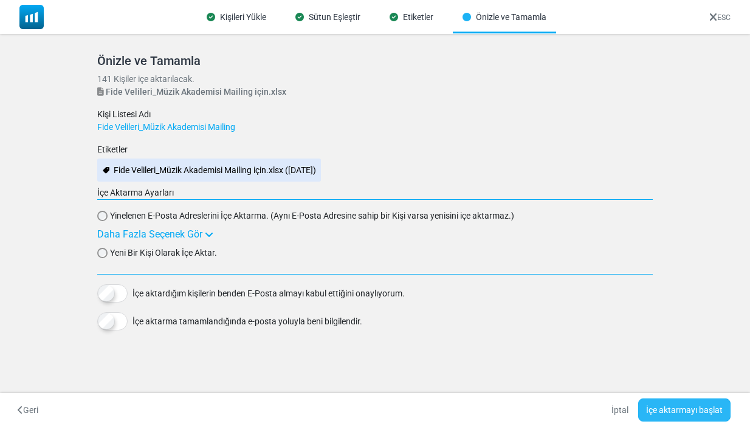
click at [677, 410] on button "İçe aktarmayı başlat" at bounding box center [684, 410] width 92 height 23
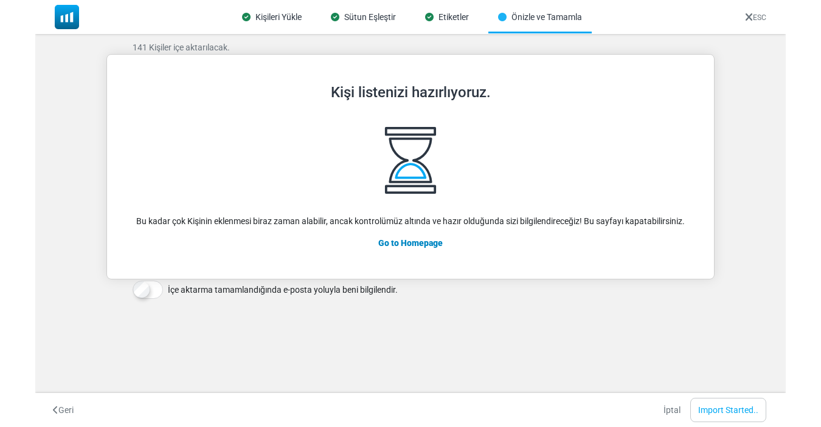
scroll to position [26, 0]
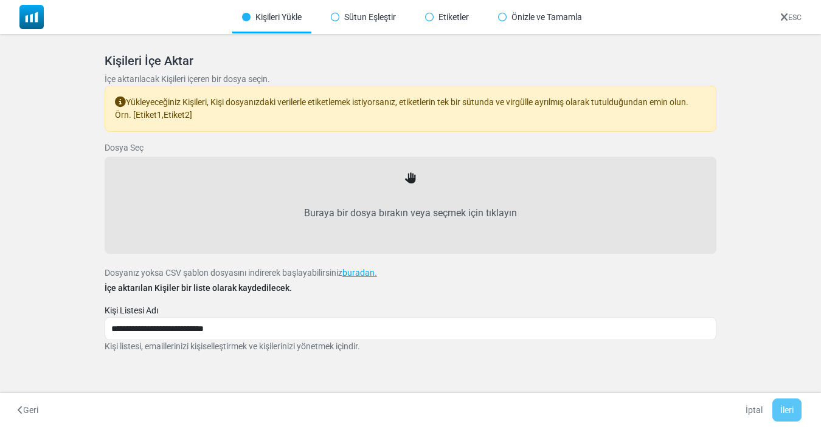
click at [780, 18] on icon at bounding box center [784, 18] width 8 height 1
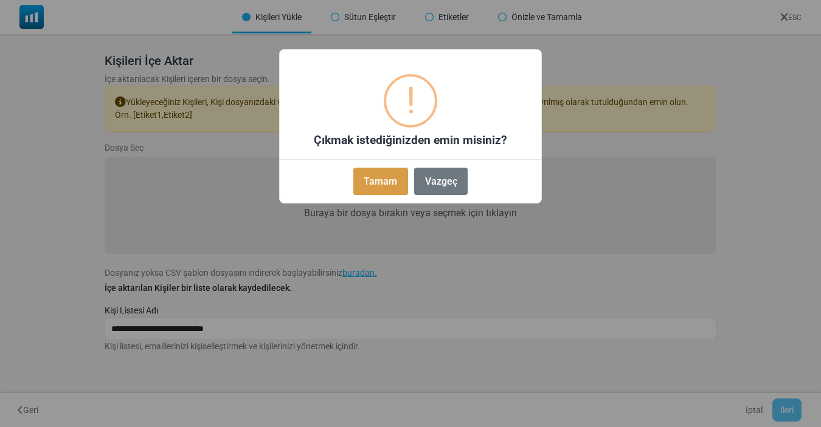
click at [382, 184] on button "Tamam" at bounding box center [380, 181] width 55 height 27
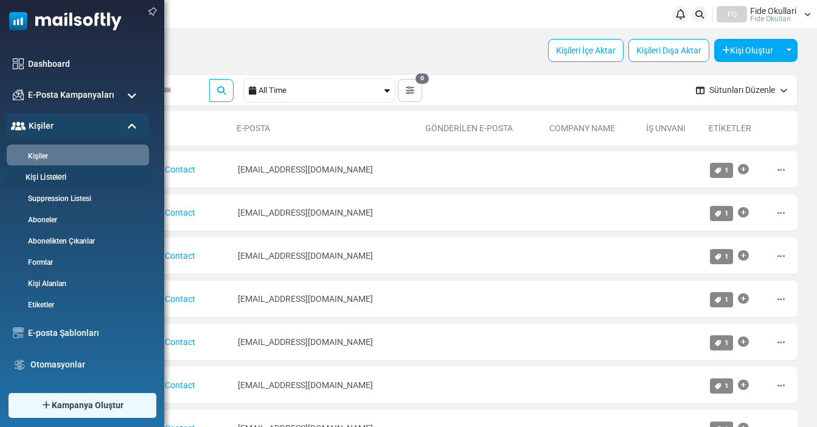
click at [45, 181] on link "Kişi Listeleri" at bounding box center [76, 178] width 146 height 12
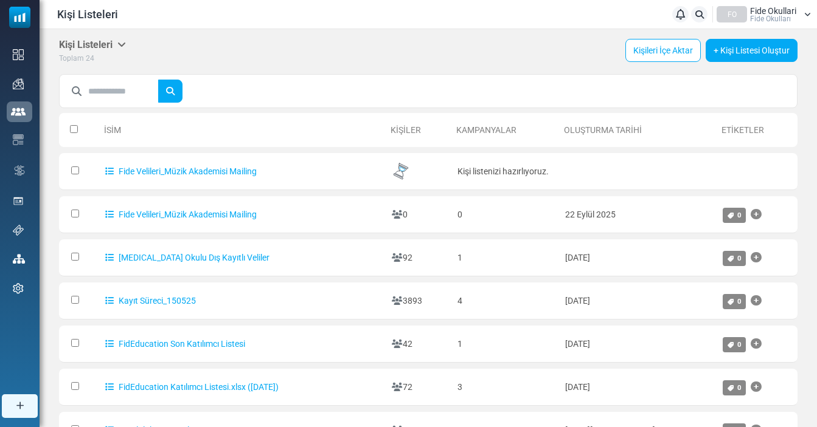
click at [805, 202] on div "Kişi Listeleri Listelerim Firma Listeleri İçe Aktarma Geçmişi Dışa Aktarma Geçm…" at bounding box center [428, 342] width 777 height 627
click at [244, 171] on link "Fide Velileri_Müzik Akademisi Mailing" at bounding box center [180, 172] width 151 height 10
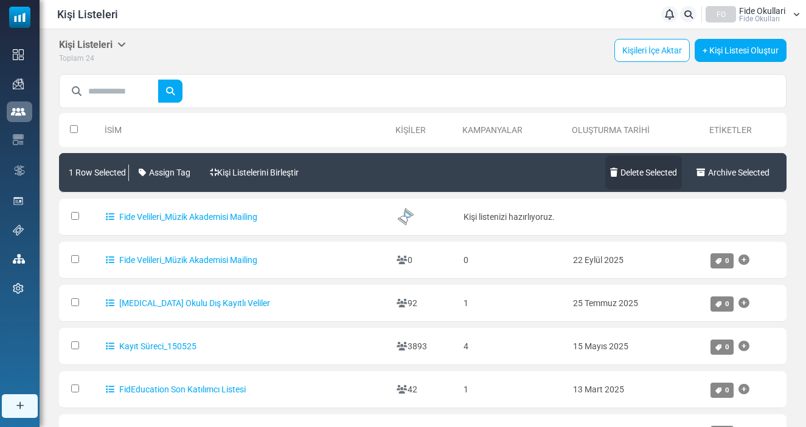
click at [642, 176] on link "Delete Selected" at bounding box center [643, 173] width 77 height 34
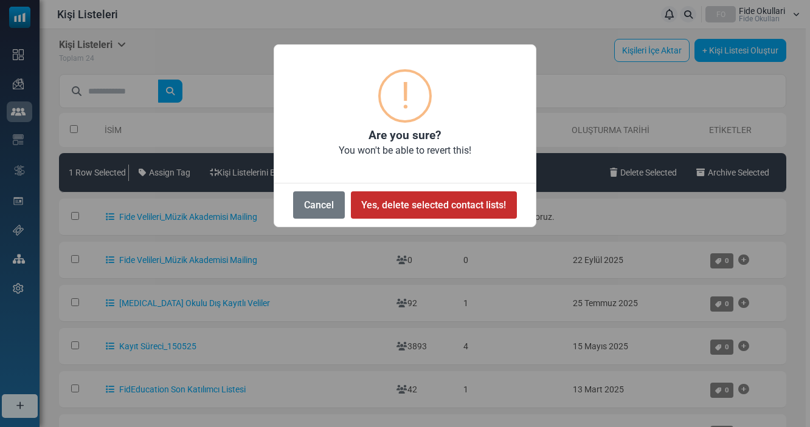
click at [430, 209] on button "Yes, delete selected contact lists!" at bounding box center [434, 205] width 166 height 27
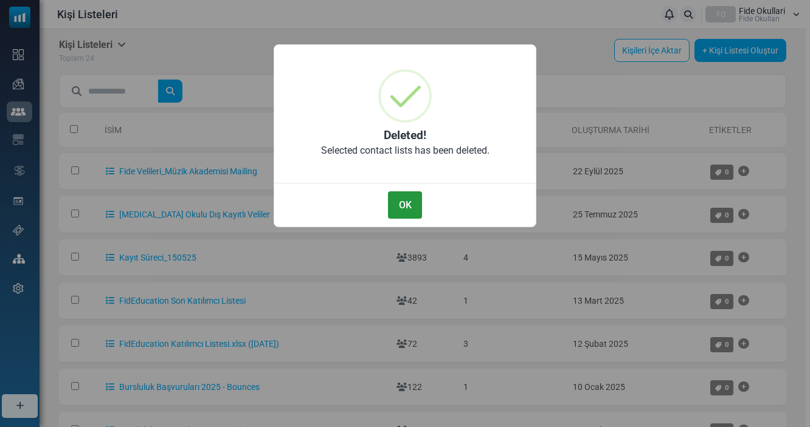
click at [414, 203] on button "OK" at bounding box center [405, 205] width 34 height 27
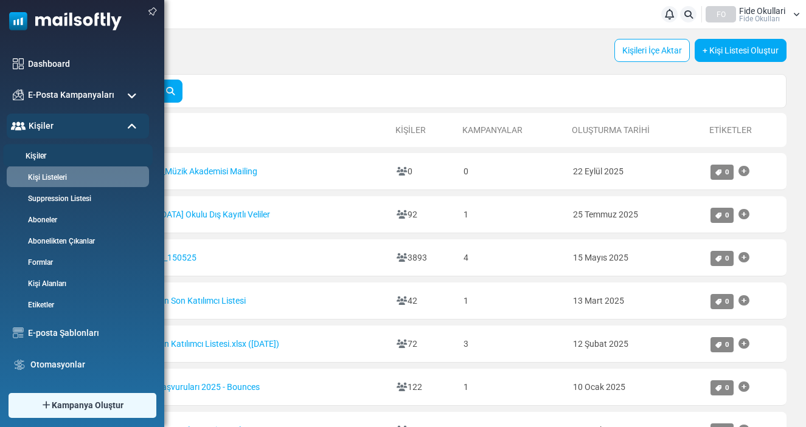
click at [36, 152] on link "Kişiler" at bounding box center [76, 157] width 146 height 12
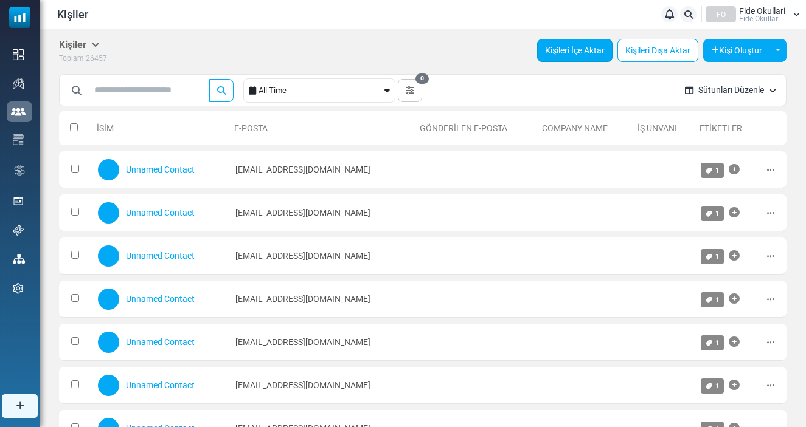
click at [601, 55] on link "Kişileri İçe Aktar" at bounding box center [574, 50] width 75 height 23
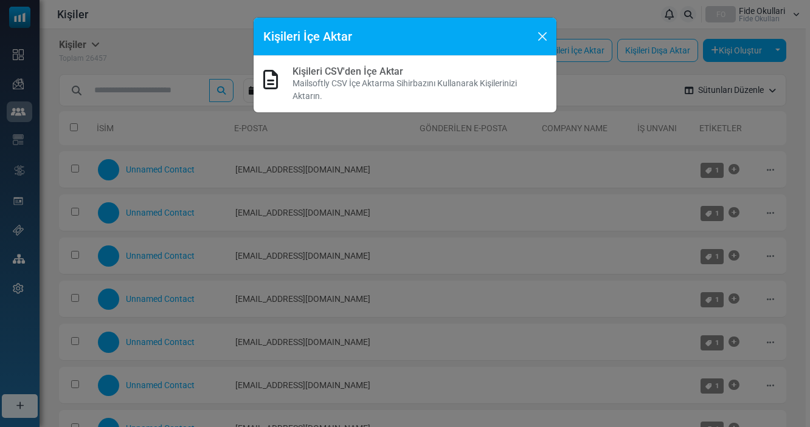
click at [437, 77] on p "Mailsoftly CSV İçe Aktarma Sihirbazını Kullanarak Kişilerinizi Aktarın." at bounding box center [419, 90] width 254 height 26
click at [304, 81] on p "Mailsoftly CSV İçe Aktarma Sihirbazını Kullanarak Kişilerinizi Aktarın." at bounding box center [419, 90] width 254 height 26
click at [317, 55] on div "Kişileri İçe Aktar" at bounding box center [405, 37] width 303 height 38
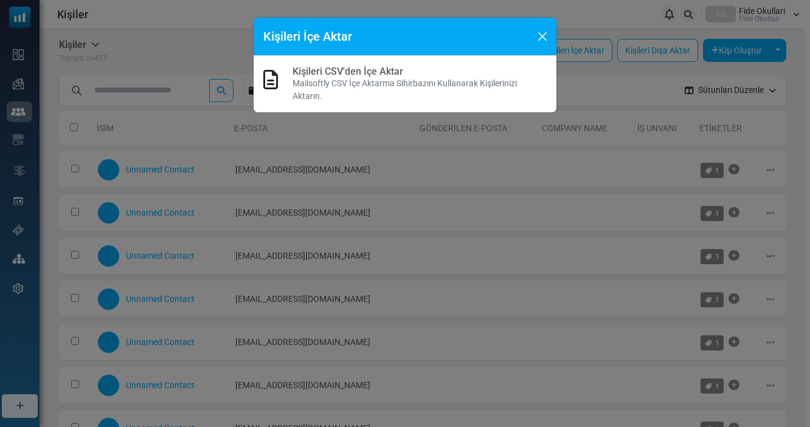
click at [281, 80] on div "Kişileri CSV'den İçe Aktar Mailsoftly CSV İçe Aktarma Sihirbazını Kullanarak Ki…" at bounding box center [404, 84] width 283 height 37
click at [267, 81] on icon at bounding box center [270, 79] width 15 height 19
click at [381, 86] on p "Mailsoftly CSV İçe Aktarma Sihirbazını Kullanarak Kişilerinizi Aktarın." at bounding box center [419, 90] width 254 height 26
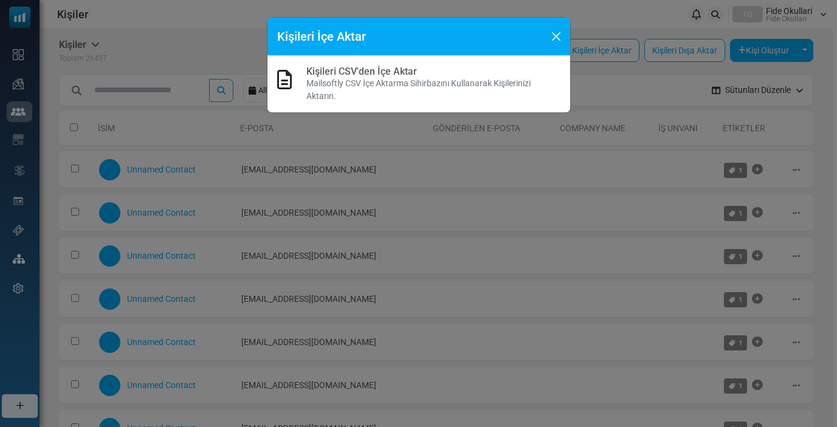
click at [407, 89] on p "Mailsoftly CSV İçe Aktarma Sihirbazını Kullanarak Kişilerinizi Aktarın." at bounding box center [433, 90] width 254 height 26
click at [372, 66] on link "Kişileri CSV'den İçe Aktar" at bounding box center [361, 72] width 111 height 12
click at [372, 66] on div at bounding box center [418, 213] width 837 height 427
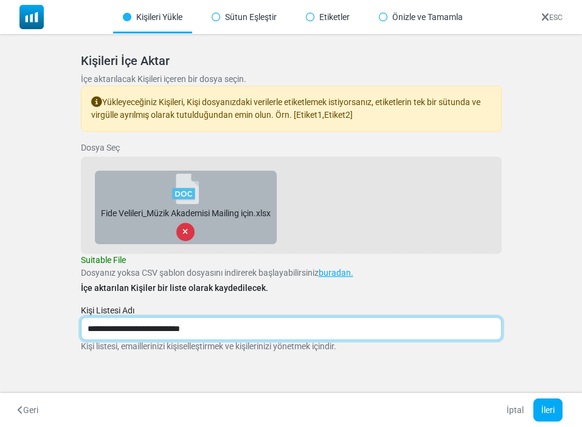
click at [223, 333] on input "**********" at bounding box center [291, 328] width 421 height 23
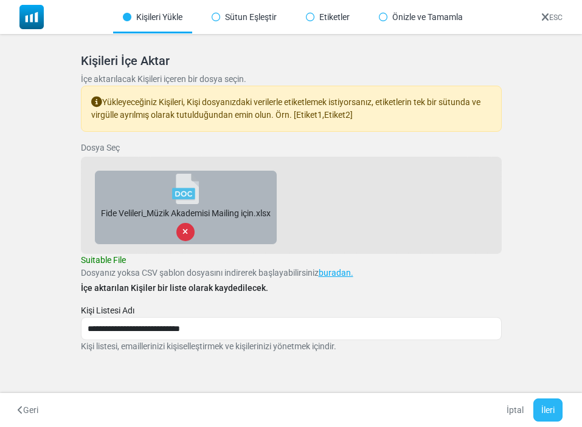
click at [556, 409] on button "İleri" at bounding box center [547, 410] width 29 height 23
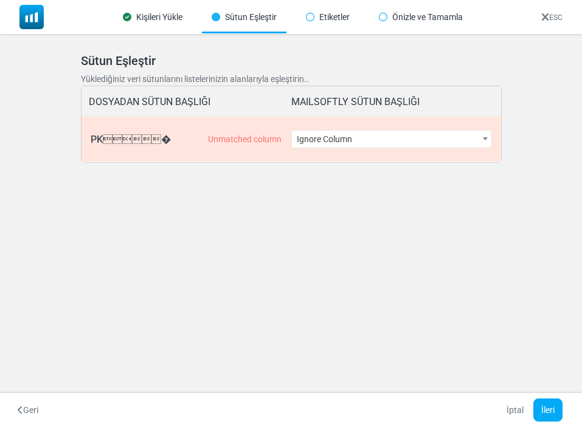
click at [483, 139] on b at bounding box center [485, 138] width 5 height 3
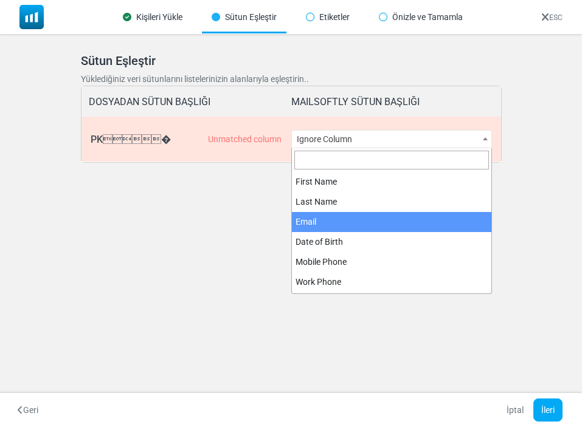
select select "*****"
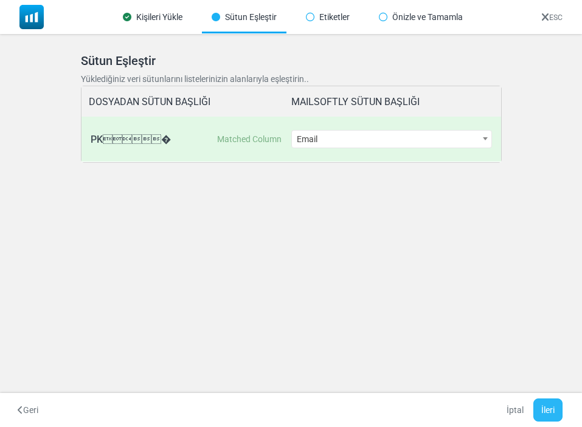
click at [551, 412] on button "İleri" at bounding box center [547, 410] width 29 height 23
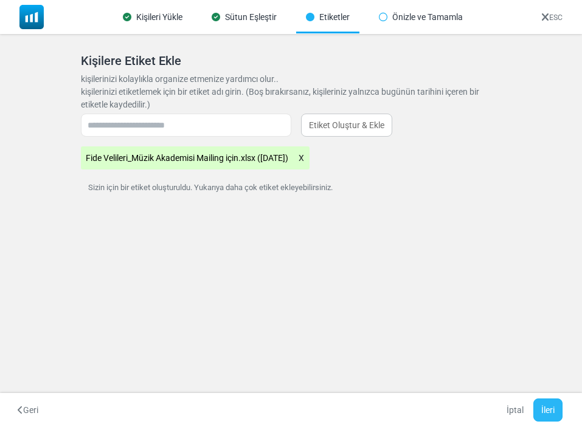
click at [544, 412] on button "İleri" at bounding box center [547, 410] width 29 height 23
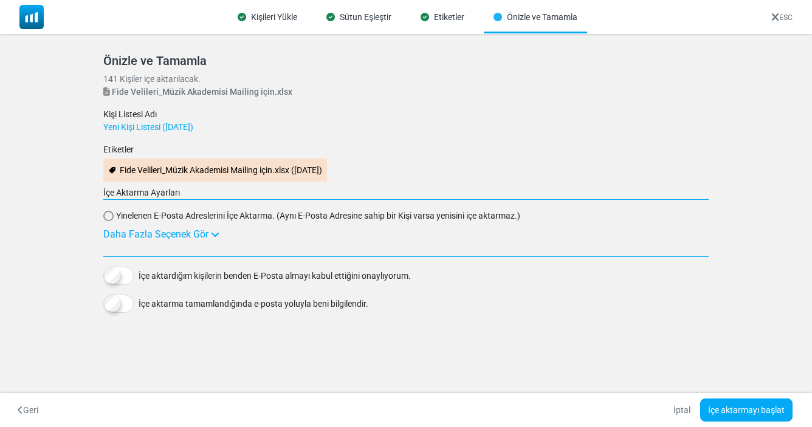
click at [143, 234] on div "Daha Fazla Seçenek Gör" at bounding box center [405, 234] width 605 height 15
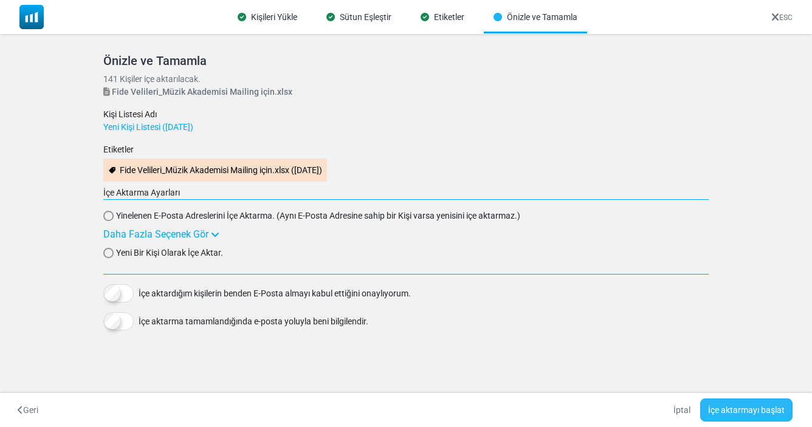
click at [735, 409] on button "İçe aktarmayı başlat" at bounding box center [746, 410] width 92 height 23
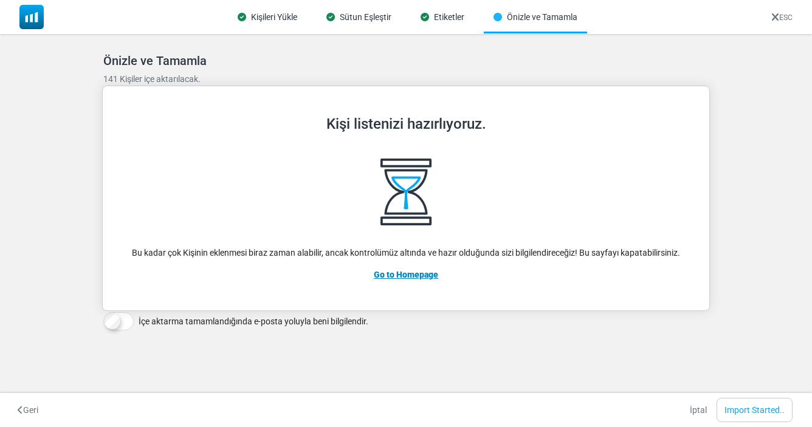
click at [435, 277] on link "Go to Homepage" at bounding box center [406, 275] width 64 height 10
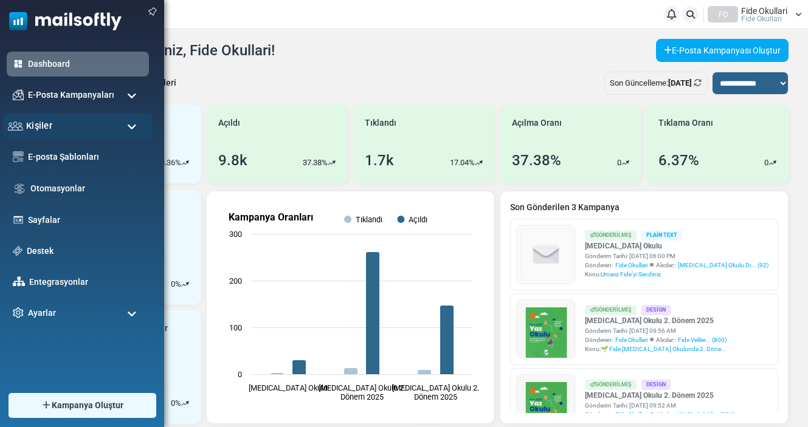
click at [27, 127] on span "Kişiler" at bounding box center [39, 125] width 26 height 13
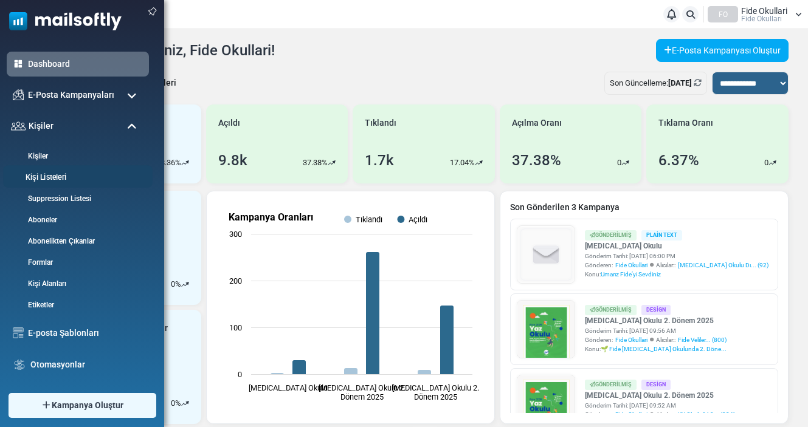
click at [40, 178] on link "Kişi Listeleri" at bounding box center [76, 178] width 146 height 12
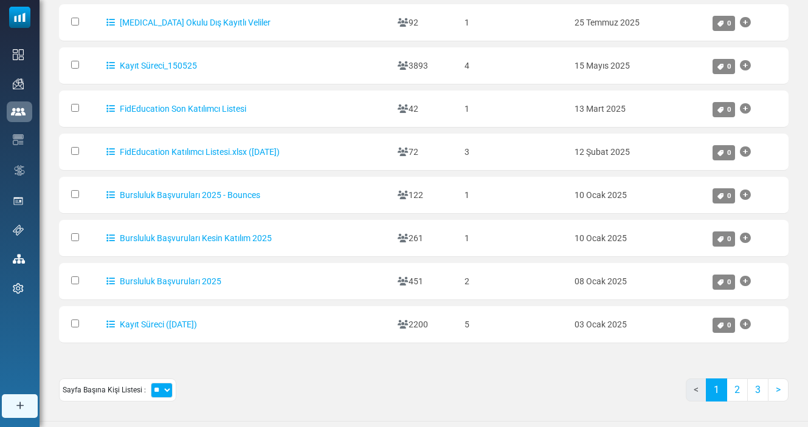
scroll to position [250, 0]
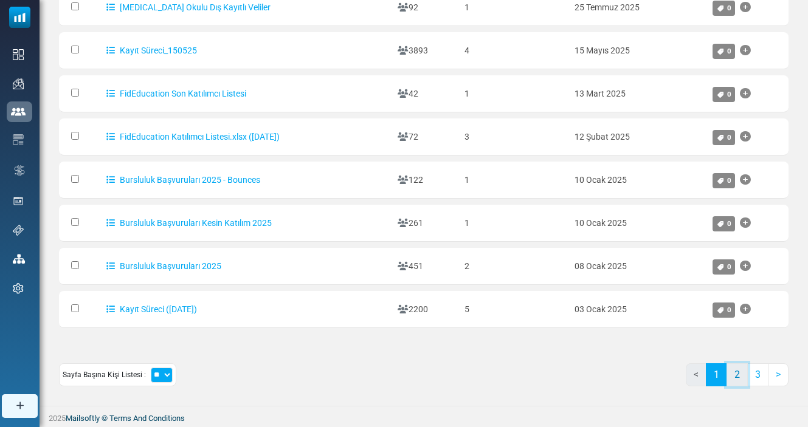
click at [742, 372] on link "2" at bounding box center [737, 375] width 21 height 23
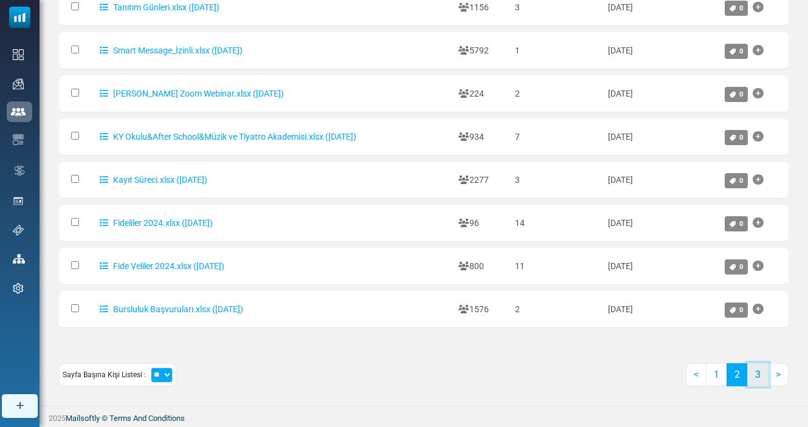
click at [759, 374] on link "3" at bounding box center [757, 375] width 21 height 23
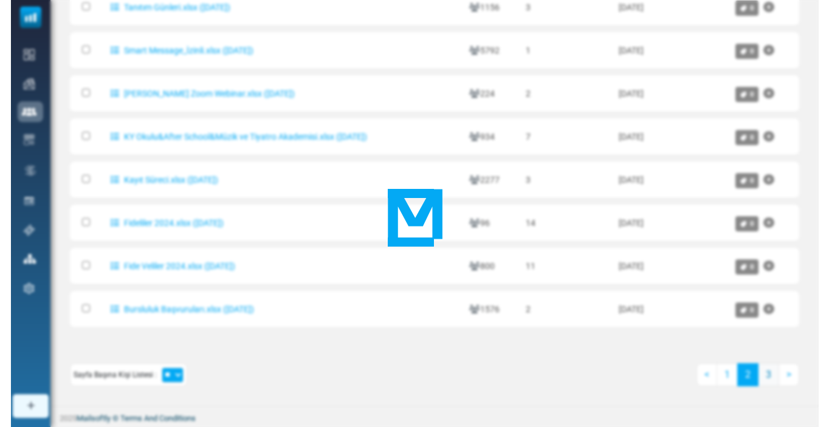
scroll to position [0, 0]
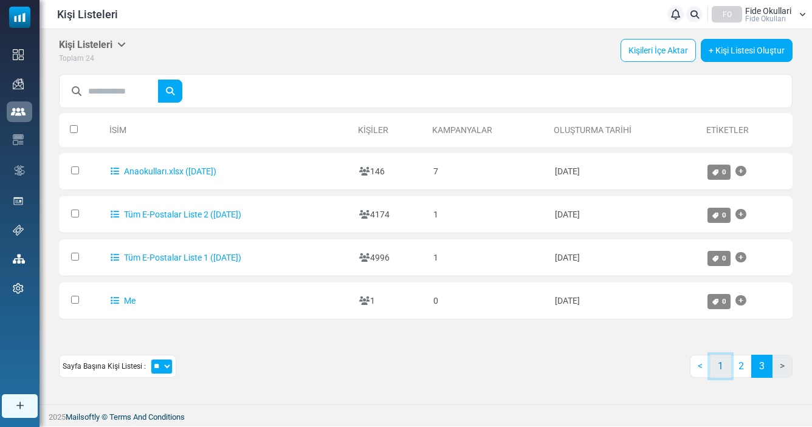
click at [715, 370] on link "1" at bounding box center [720, 366] width 21 height 23
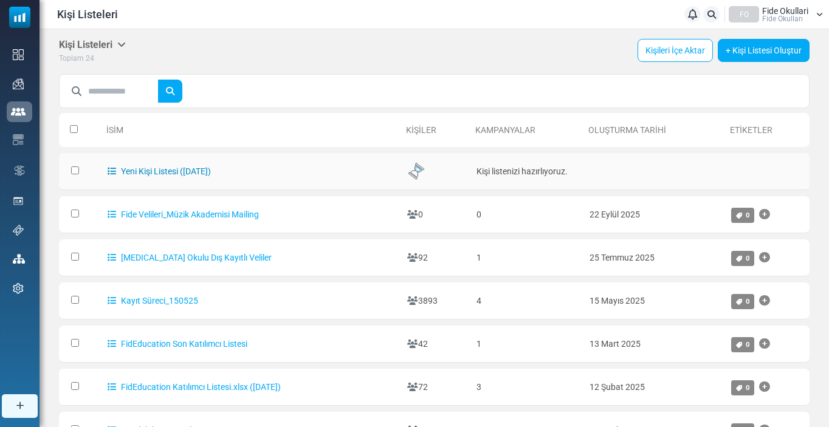
click at [154, 170] on link "Yeni Kişi Listesi (22/09/2025)" at bounding box center [159, 172] width 103 height 10
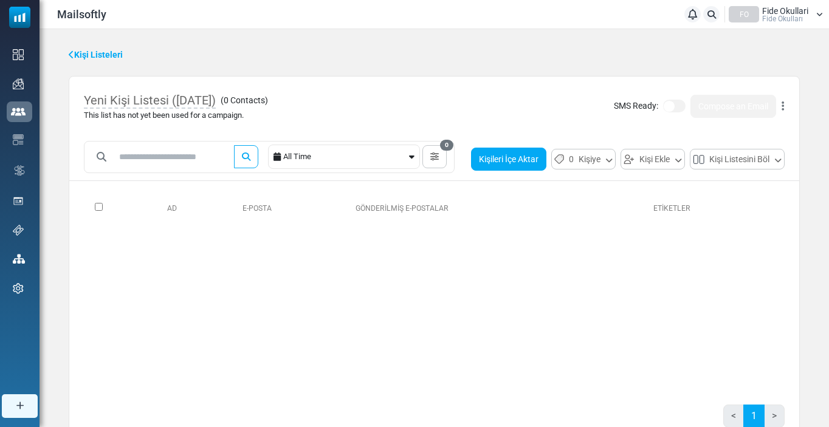
click at [528, 167] on button "Kişileri İçe Aktar" at bounding box center [508, 159] width 75 height 23
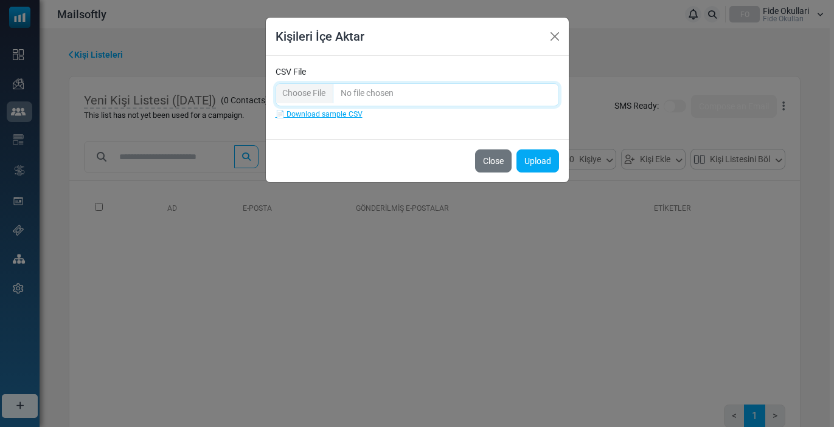
click at [314, 98] on input "CSV File" at bounding box center [416, 94] width 283 height 23
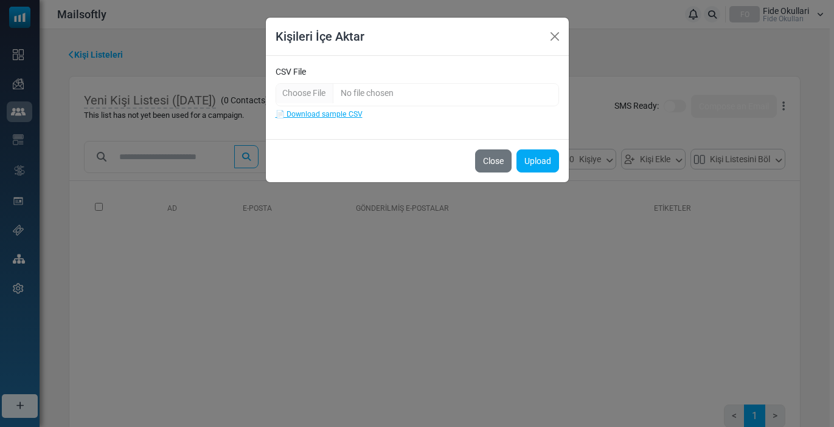
click at [299, 67] on label "CSV File" at bounding box center [290, 72] width 30 height 13
click at [299, 83] on input "CSV File" at bounding box center [416, 94] width 283 height 23
click at [493, 159] on button "Close" at bounding box center [493, 161] width 36 height 23
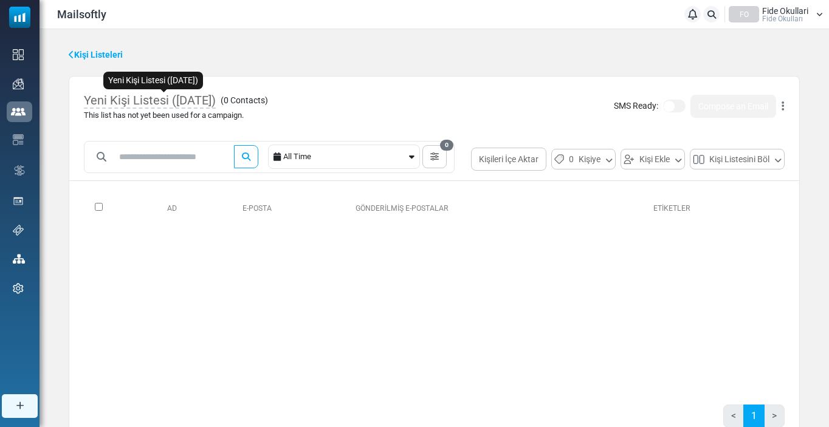
click at [216, 96] on span "Yeni Kişi Listesi ([DATE])" at bounding box center [150, 101] width 132 height 16
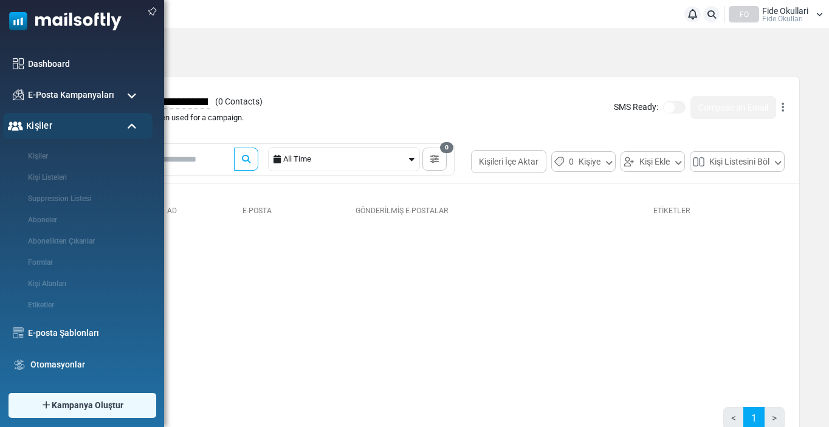
click at [22, 117] on div "Kişiler" at bounding box center [78, 126] width 150 height 26
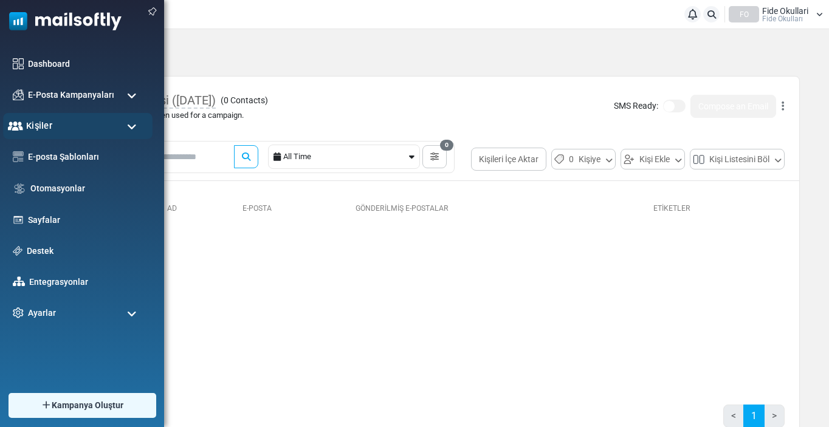
click at [32, 127] on span "Kişiler" at bounding box center [39, 125] width 26 height 13
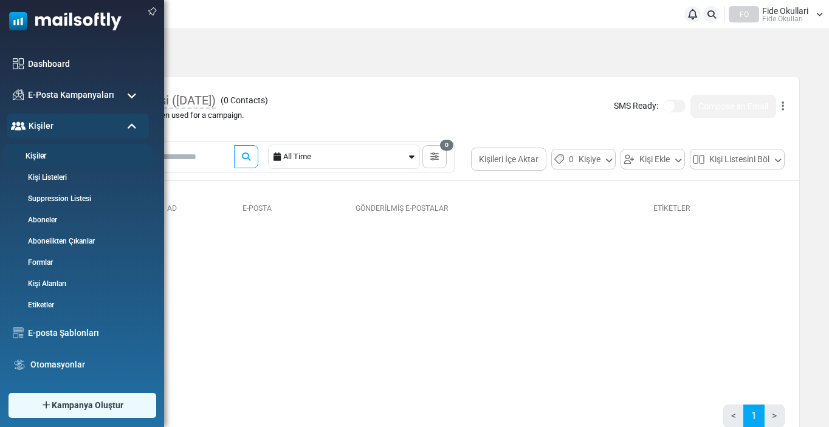
click at [43, 157] on link "Kişiler" at bounding box center [76, 157] width 146 height 12
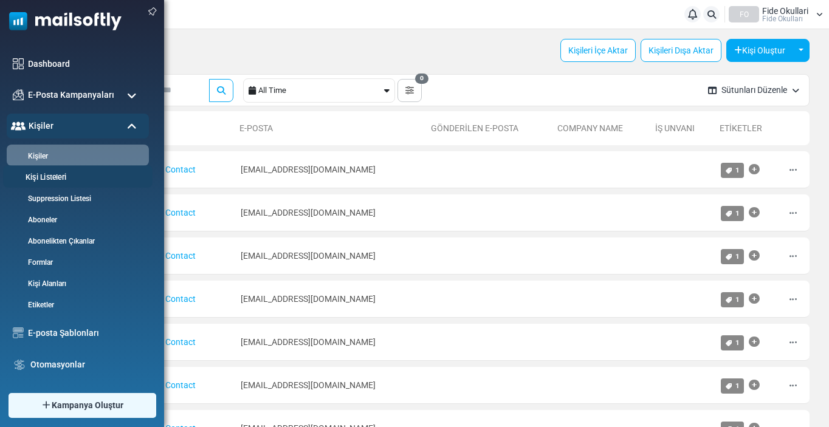
click at [42, 174] on link "Kişi Listeleri" at bounding box center [76, 178] width 146 height 12
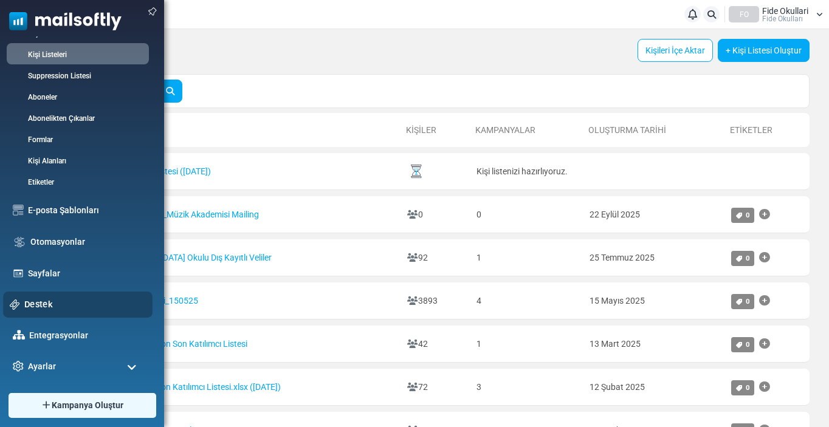
click at [40, 306] on link "Destek" at bounding box center [85, 304] width 122 height 13
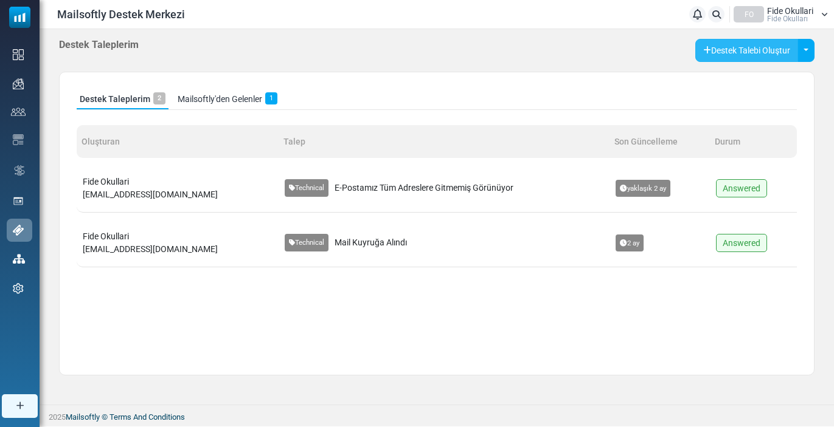
click at [710, 57] on button "Destek Talebi Oluştur" at bounding box center [746, 50] width 103 height 23
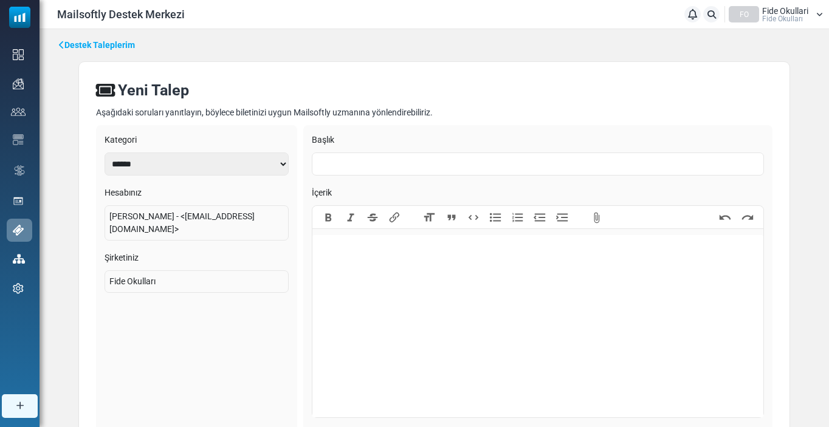
click at [353, 168] on input "text" at bounding box center [538, 164] width 452 height 23
type input "**********"
click at [394, 258] on trix-editor at bounding box center [538, 326] width 451 height 182
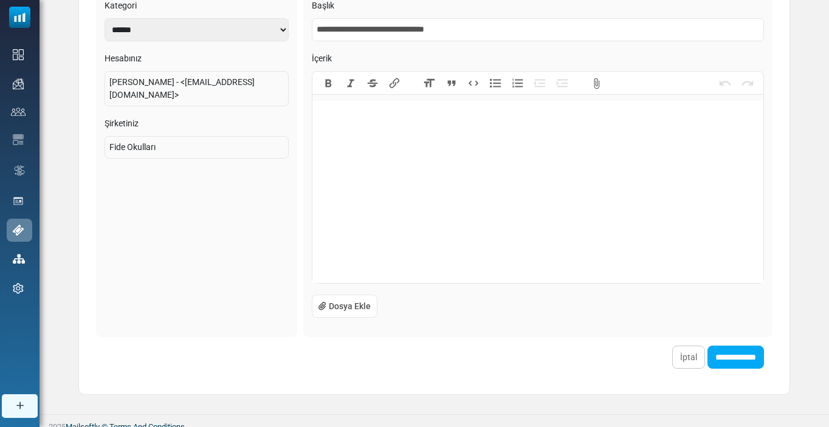
scroll to position [143, 0]
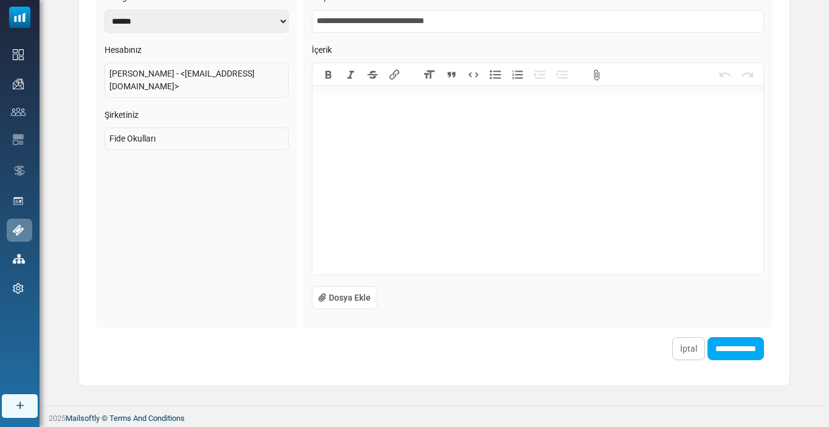
click at [368, 300] on button "Dosya Ekle" at bounding box center [345, 297] width 66 height 23
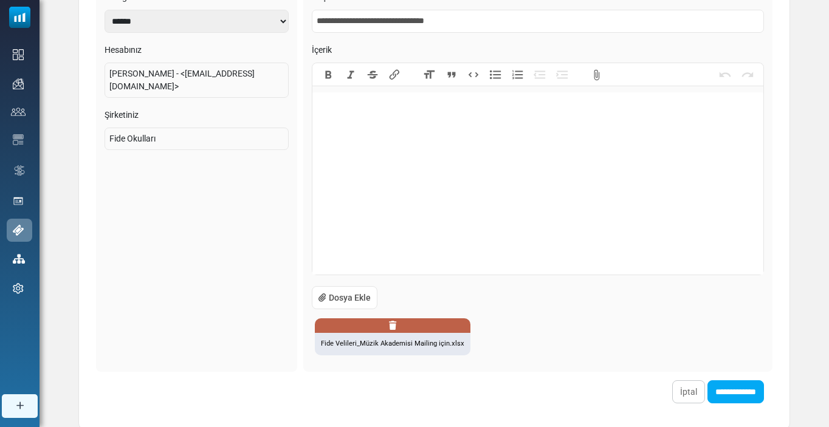
click at [400, 169] on trix-editor at bounding box center [538, 183] width 451 height 182
type trix-editor "**********"
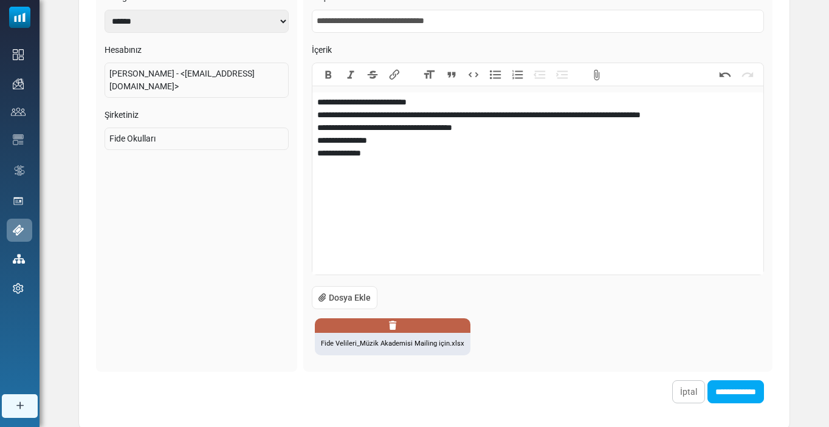
type trix-editor "**********"
click at [734, 392] on input "**********" at bounding box center [736, 392] width 57 height 23
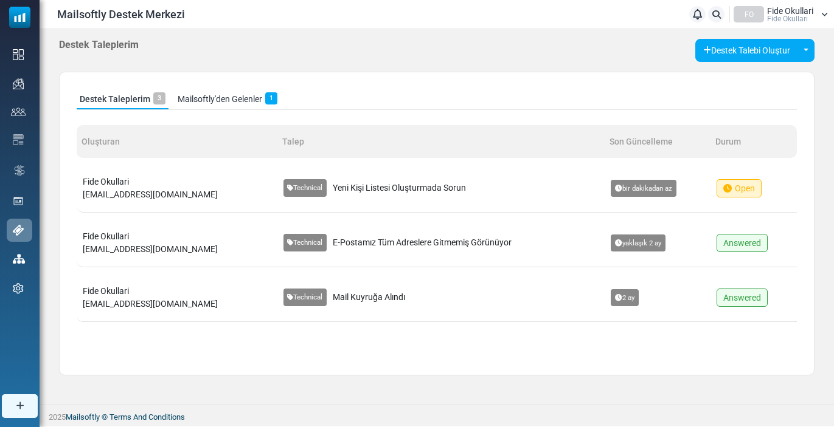
click at [333, 191] on span "Yeni Kişi Listesi Oluşturmada Sorun" at bounding box center [399, 188] width 133 height 13
click at [162, 182] on td "Fide Okullari [EMAIL_ADDRESS][DOMAIN_NAME]" at bounding box center [177, 188] width 201 height 49
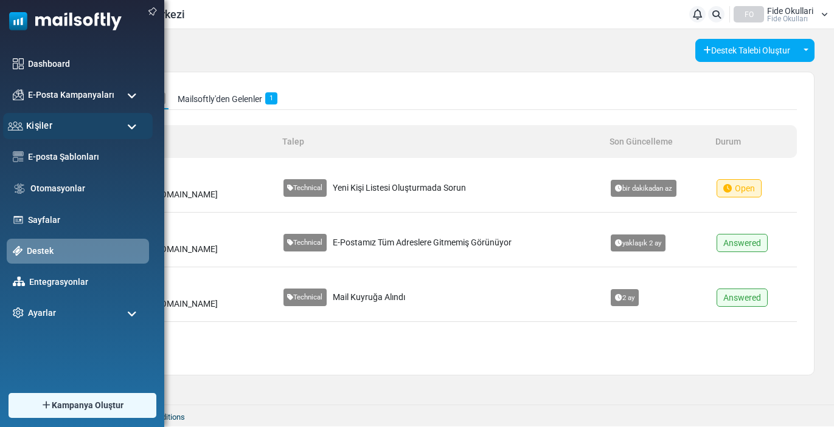
click at [32, 127] on span "Kişiler" at bounding box center [39, 125] width 26 height 13
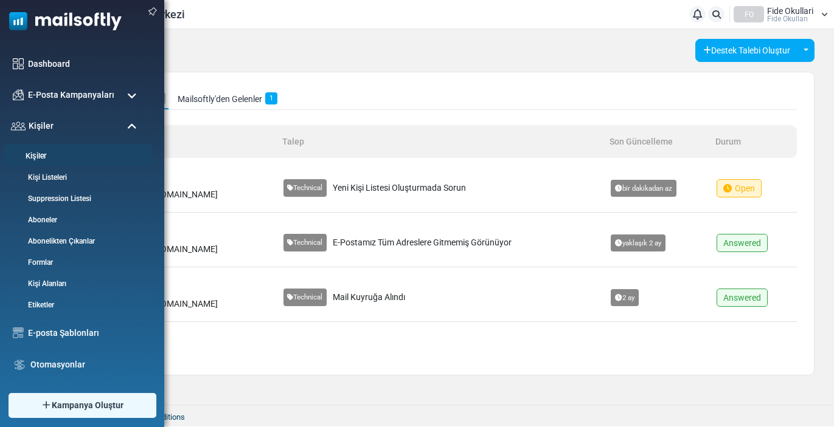
click at [43, 156] on link "Kişiler" at bounding box center [76, 157] width 146 height 12
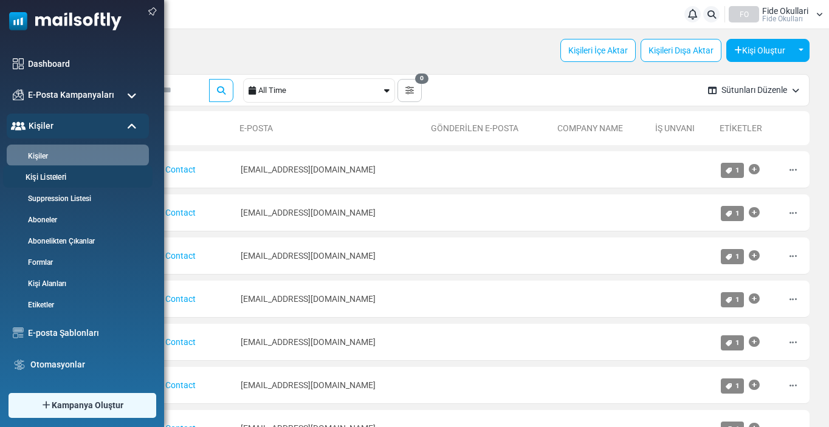
click at [39, 176] on link "Kişi Listeleri" at bounding box center [76, 178] width 146 height 12
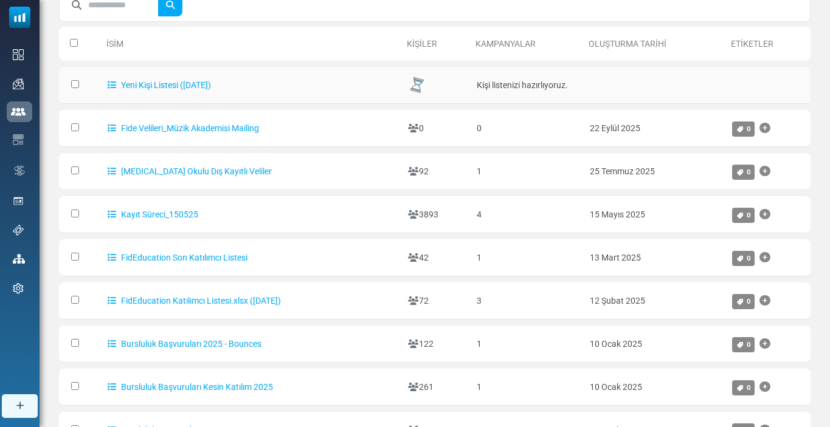
scroll to position [97, 0]
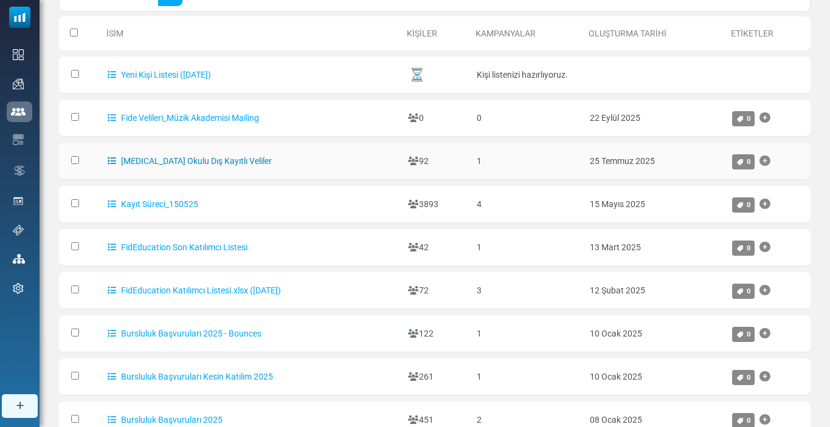
click at [223, 160] on link "[MEDICAL_DATA] Okulu Dış Kayıtlı Veliler" at bounding box center [190, 161] width 164 height 10
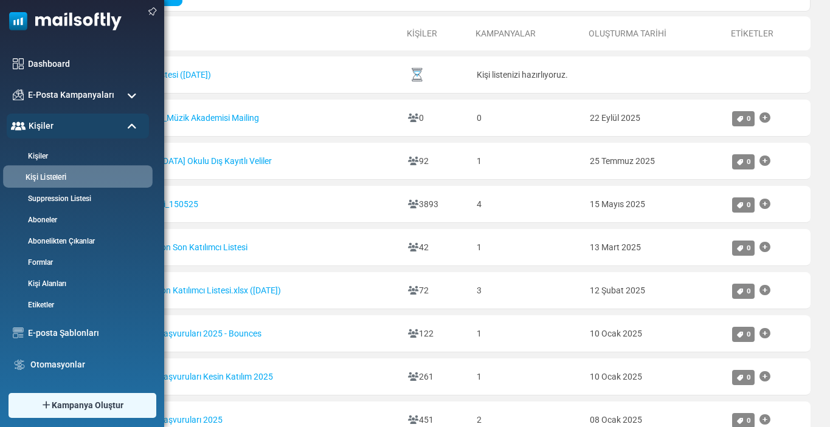
click at [102, 183] on link "Kişi Listeleri" at bounding box center [76, 178] width 146 height 12
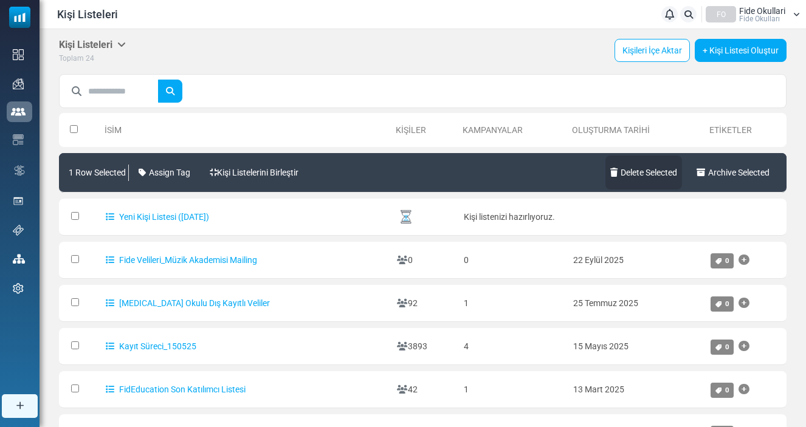
click at [650, 171] on link "Delete Selected" at bounding box center [644, 173] width 77 height 34
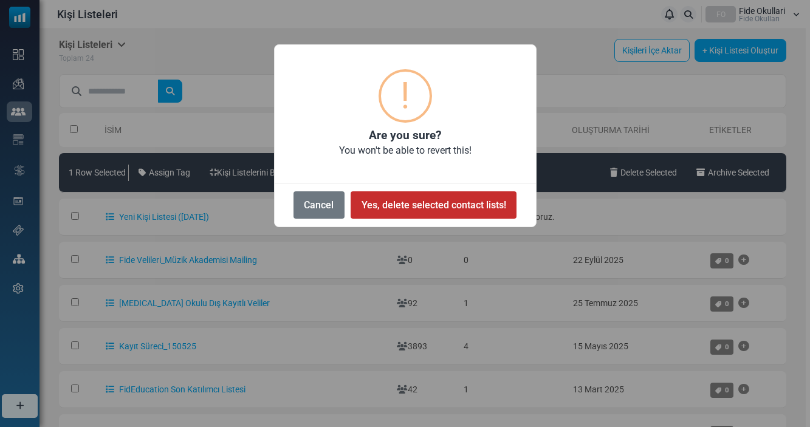
click at [410, 201] on button "Yes, delete selected contact lists!" at bounding box center [434, 205] width 166 height 27
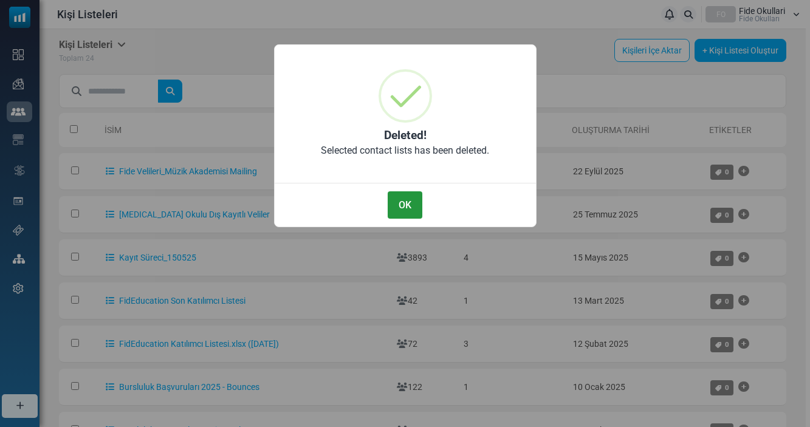
click at [411, 201] on button "OK" at bounding box center [405, 205] width 34 height 27
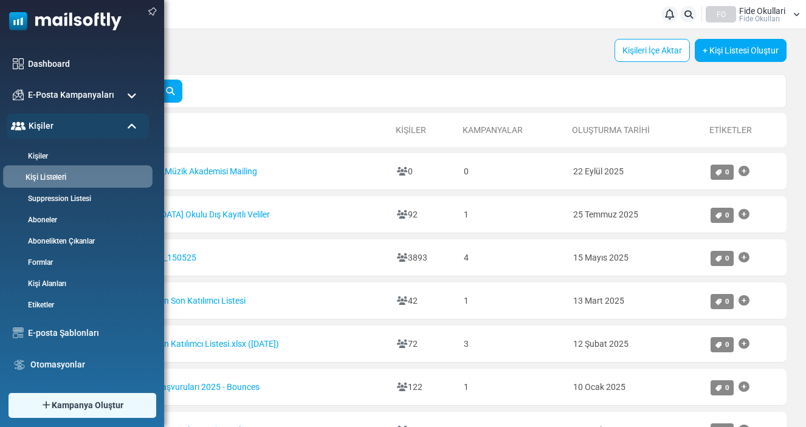
click at [46, 178] on link "Kişi Listeleri" at bounding box center [76, 178] width 146 height 12
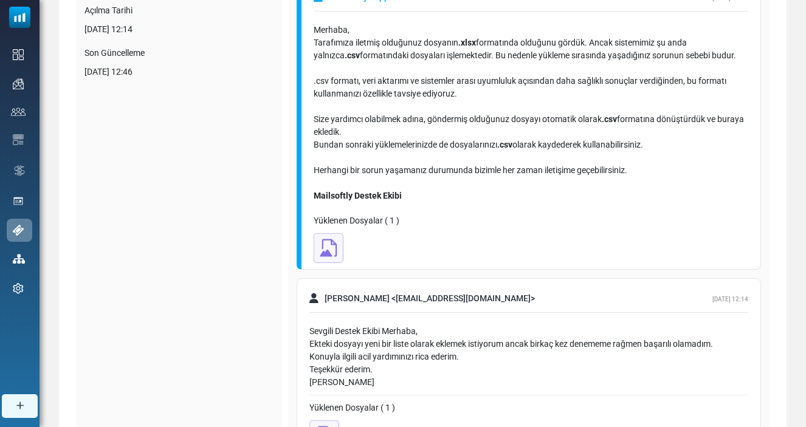
scroll to position [190, 0]
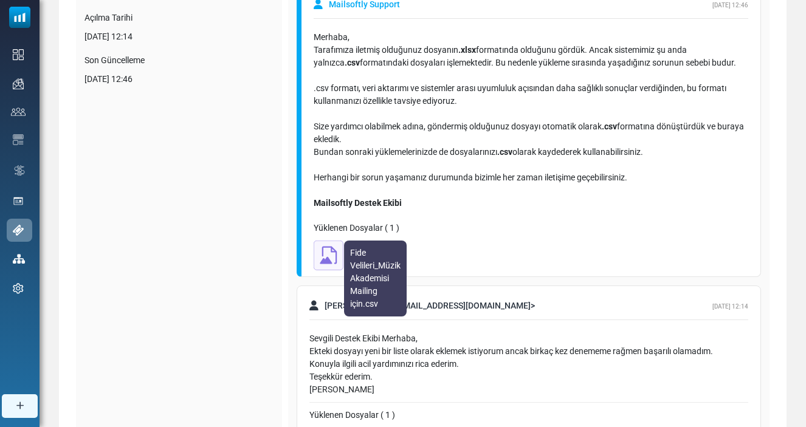
click at [334, 249] on img at bounding box center [329, 256] width 30 height 30
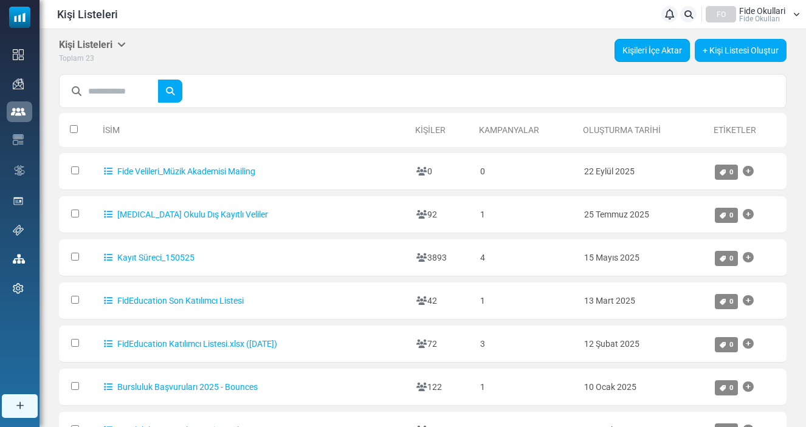
click at [658, 57] on link "Kişileri İçe Aktar" at bounding box center [652, 50] width 75 height 23
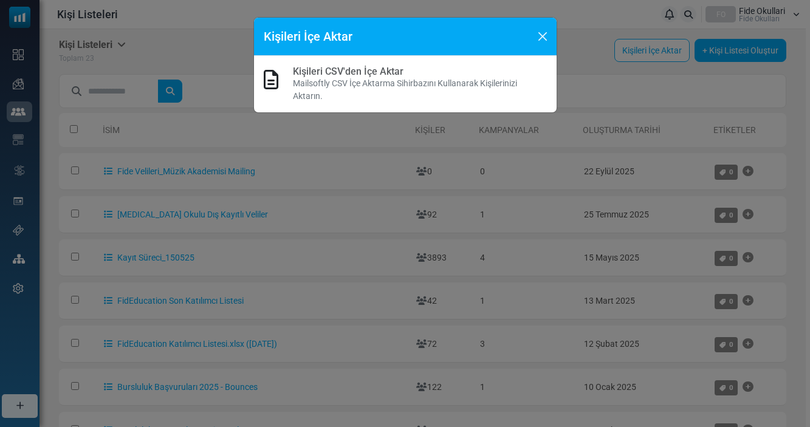
click at [339, 71] on link "Kişileri CSV'den İçe Aktar" at bounding box center [348, 72] width 111 height 12
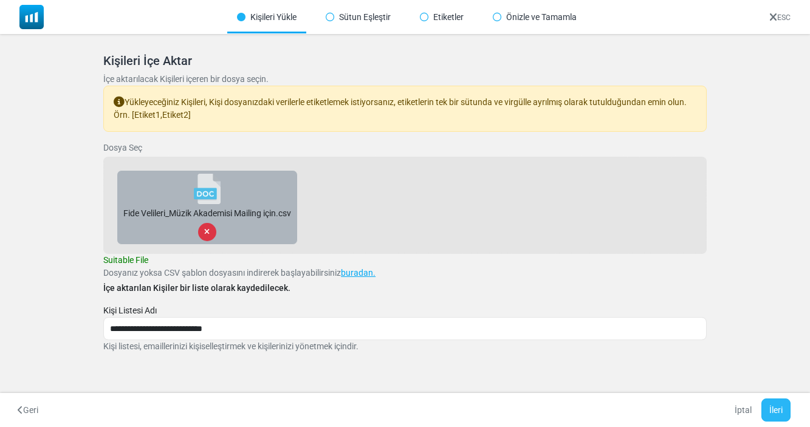
click at [773, 405] on button "İleri" at bounding box center [776, 410] width 29 height 23
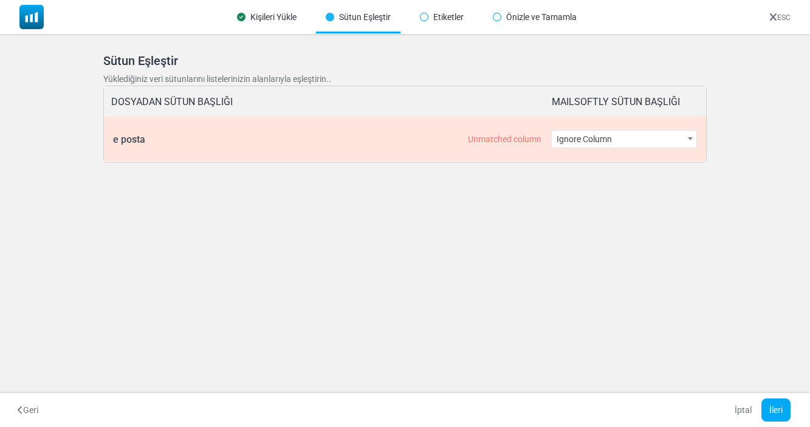
click at [583, 145] on span "Ignore Column" at bounding box center [624, 139] width 145 height 17
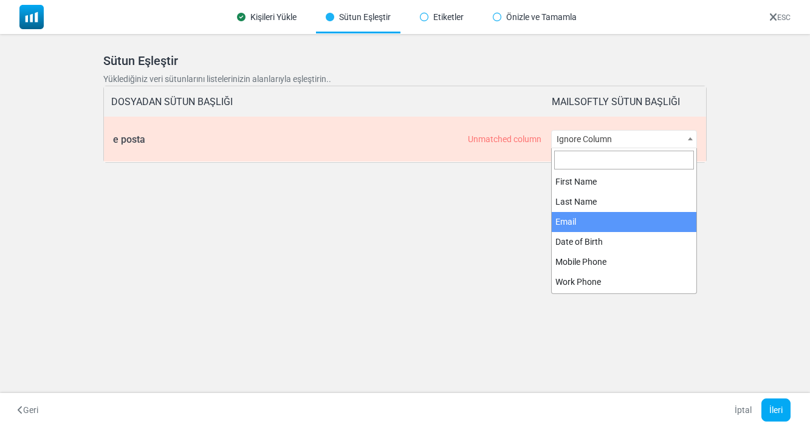
select select "*****"
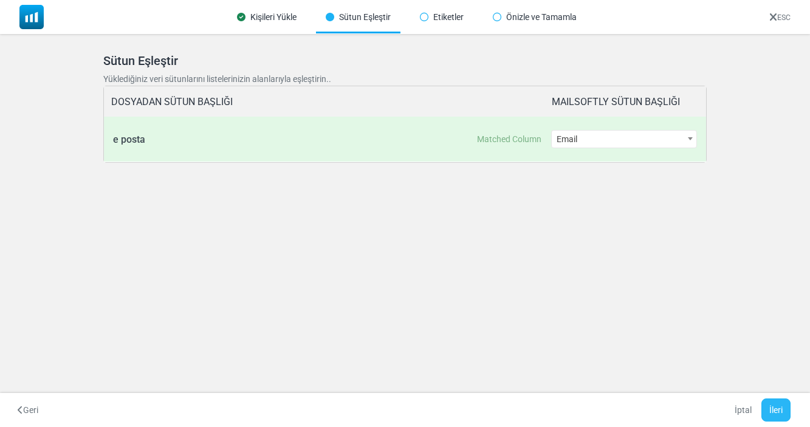
click at [776, 408] on button "İleri" at bounding box center [776, 410] width 29 height 23
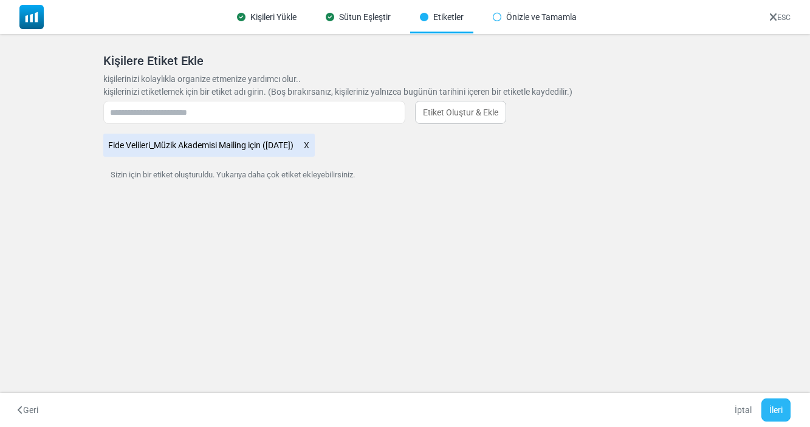
click at [782, 410] on button "İleri" at bounding box center [776, 410] width 29 height 23
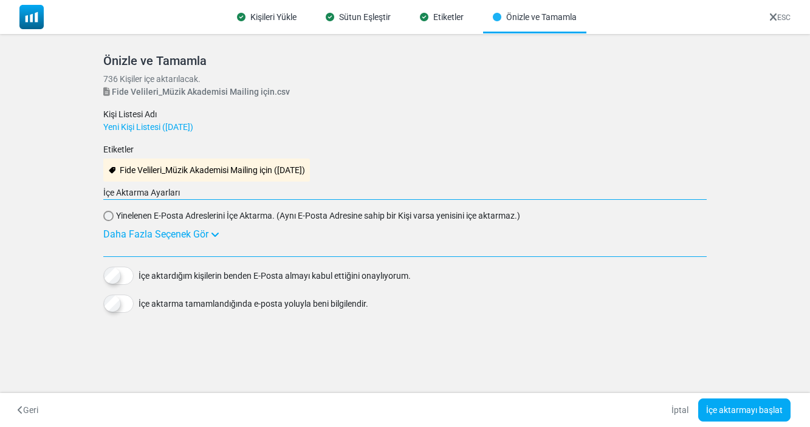
click at [161, 230] on div "Daha Fazla Seçenek Gör" at bounding box center [405, 234] width 604 height 15
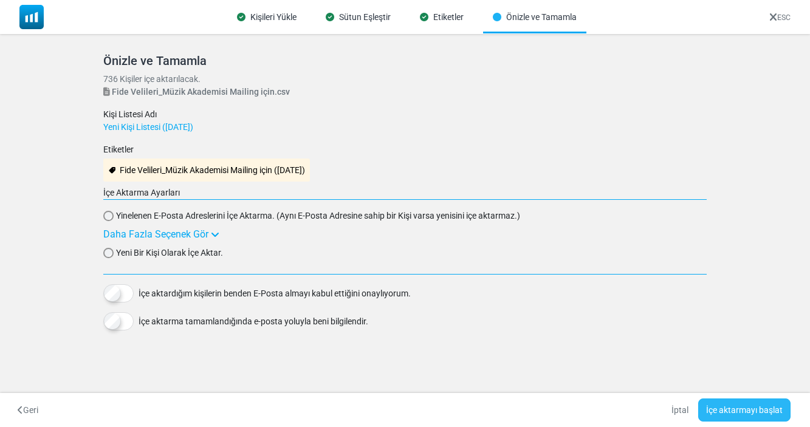
click at [727, 410] on button "İçe aktarmayı başlat" at bounding box center [745, 410] width 92 height 23
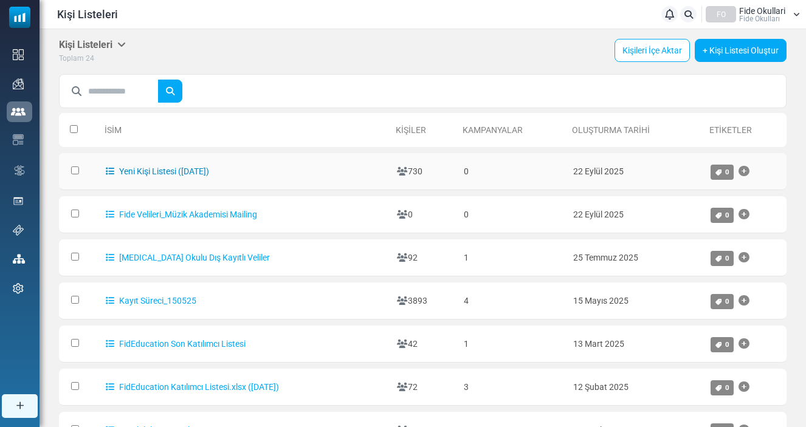
click at [141, 174] on link "Yeni Kişi Listesi ([DATE])" at bounding box center [157, 172] width 103 height 10
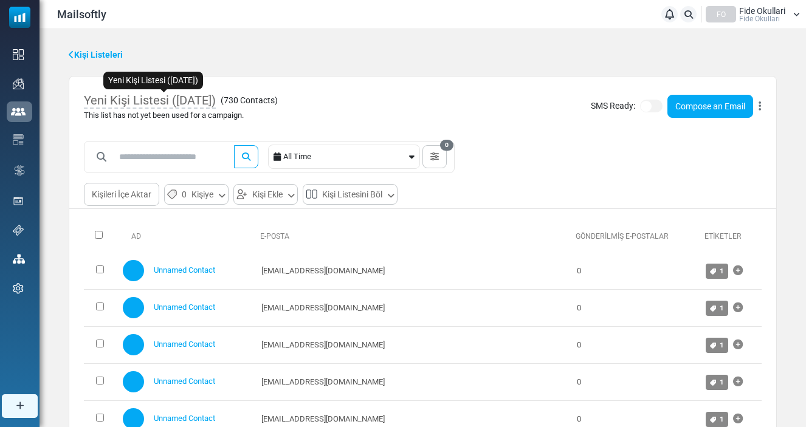
click at [160, 98] on span "Yeni Kişi Listesi (22/09/2025)" at bounding box center [150, 101] width 132 height 16
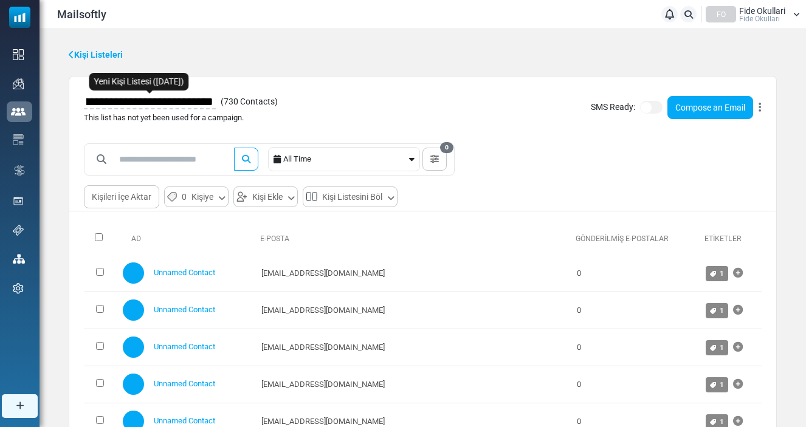
type input "**********"
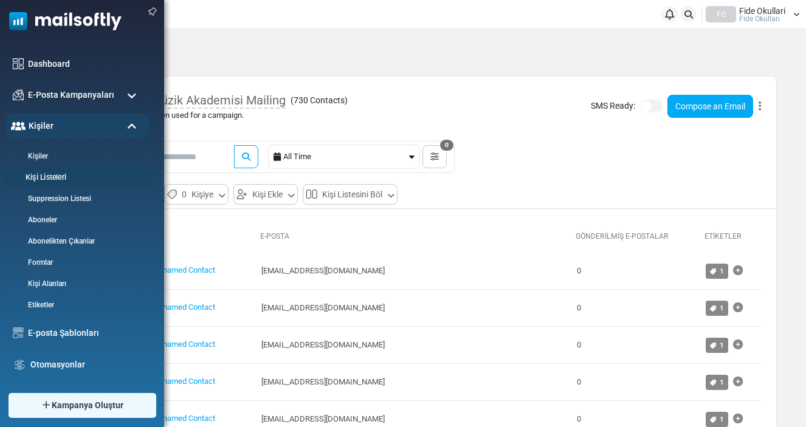
click at [41, 176] on link "Kişi Listeleri" at bounding box center [76, 178] width 146 height 12
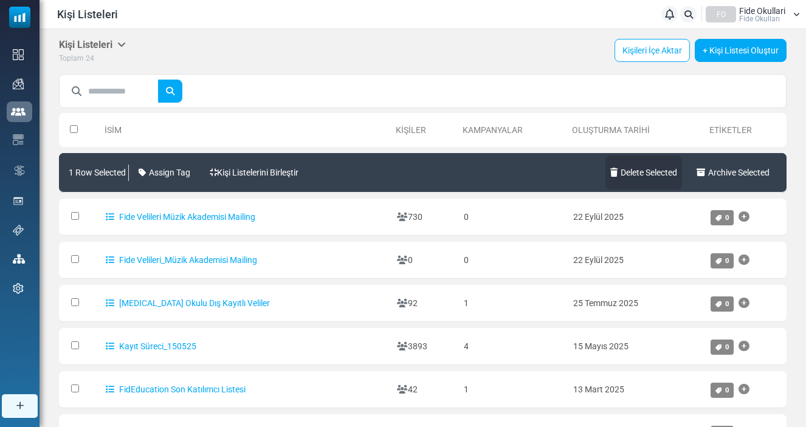
click at [638, 173] on link "Delete Selected" at bounding box center [644, 173] width 77 height 34
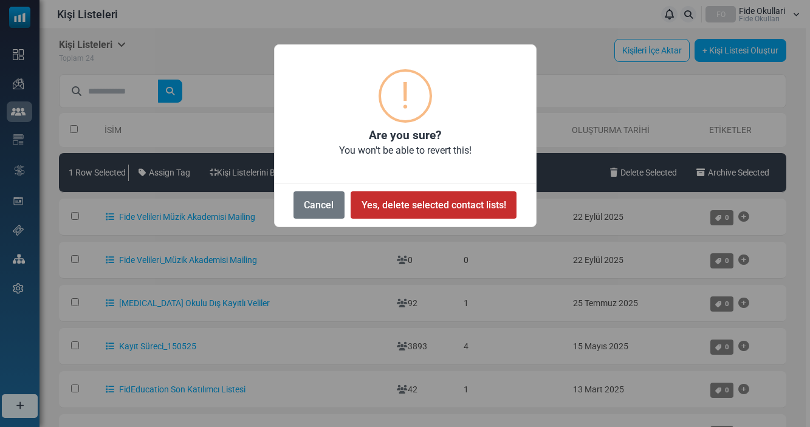
click at [475, 208] on button "Yes, delete selected contact lists!" at bounding box center [434, 205] width 166 height 27
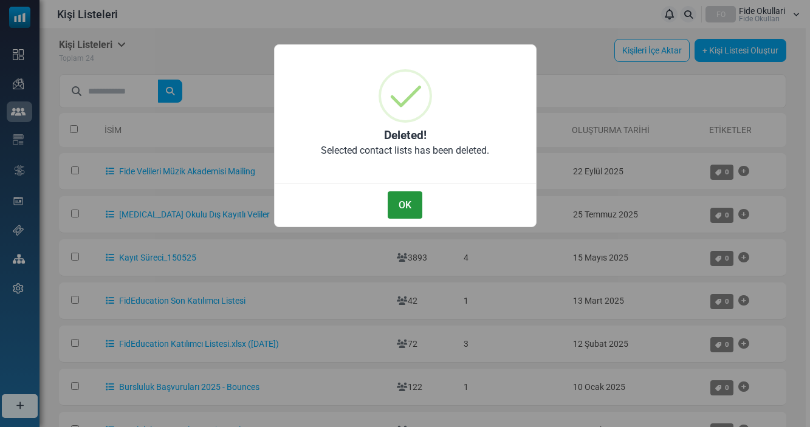
click at [411, 204] on button "OK" at bounding box center [405, 205] width 34 height 27
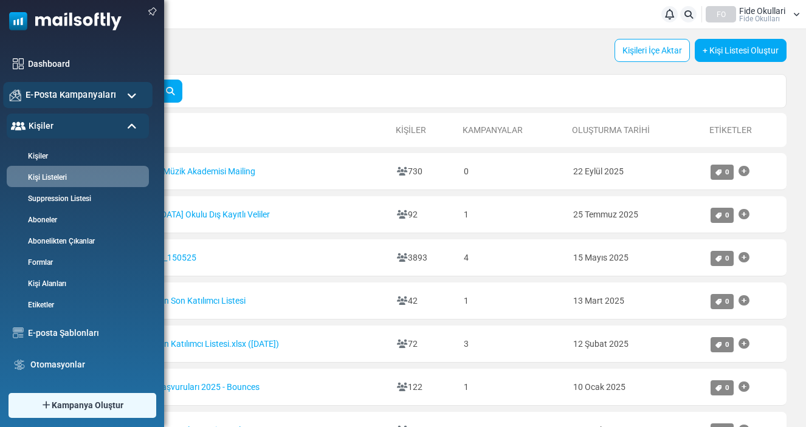
click at [27, 89] on span "E-Posta Kampanyaları" at bounding box center [71, 94] width 91 height 13
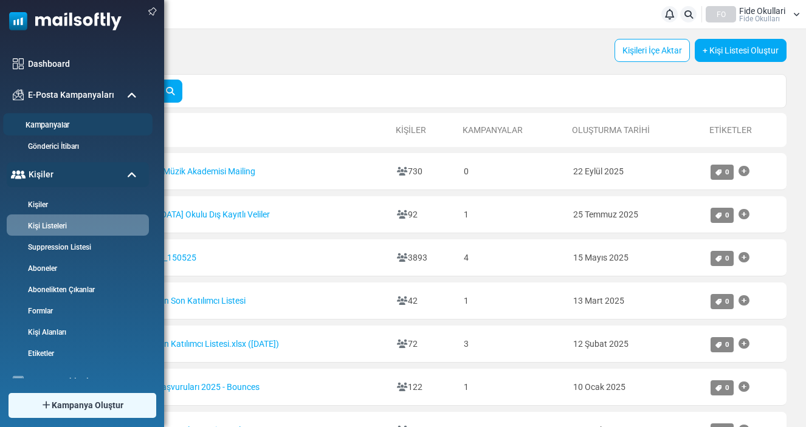
click at [38, 118] on li "Kampanyalar" at bounding box center [78, 124] width 150 height 22
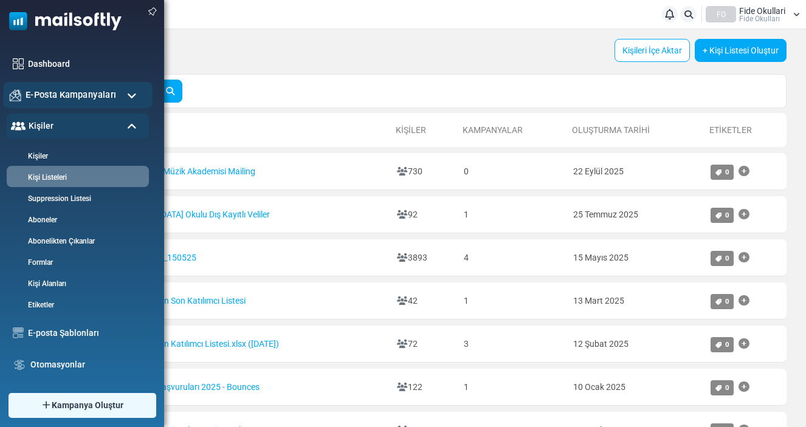
click at [41, 95] on span "E-Posta Kampanyaları" at bounding box center [71, 94] width 91 height 13
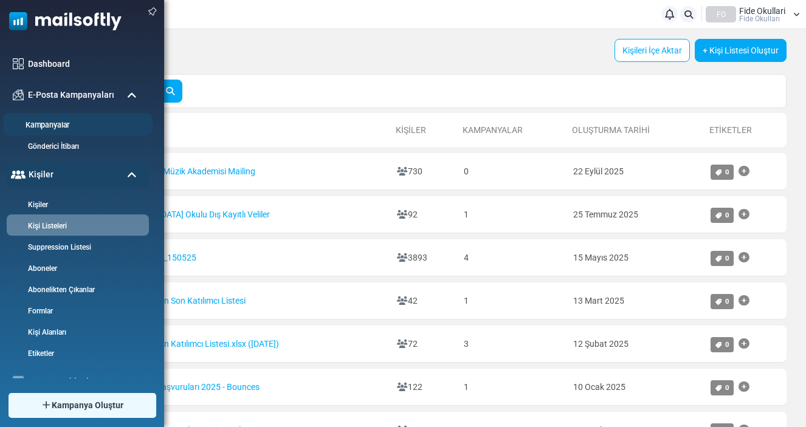
click at [44, 123] on link "Kampanyalar" at bounding box center [76, 126] width 146 height 12
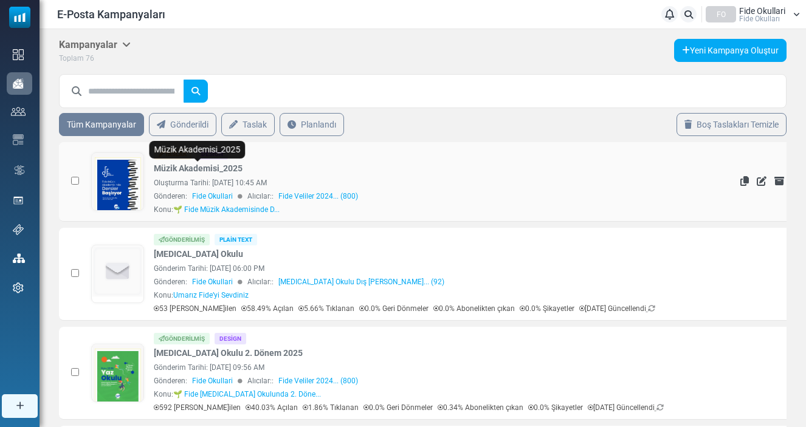
click at [181, 168] on link "Müzik Akademisi_2025" at bounding box center [198, 168] width 89 height 13
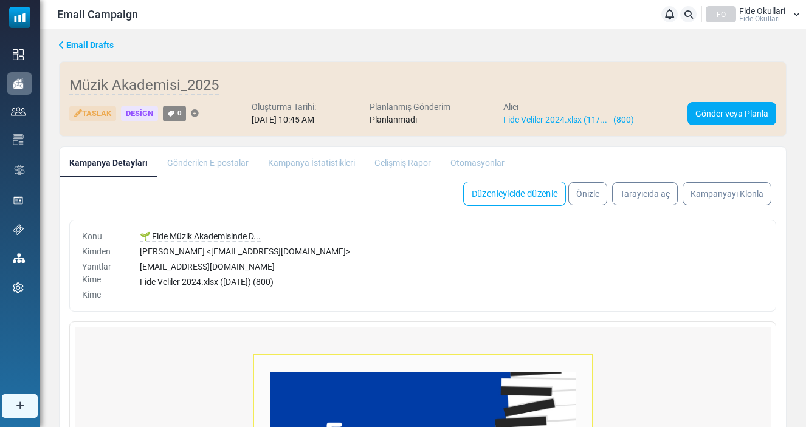
click at [511, 194] on link "Düzenleyicide düzenle" at bounding box center [514, 194] width 103 height 24
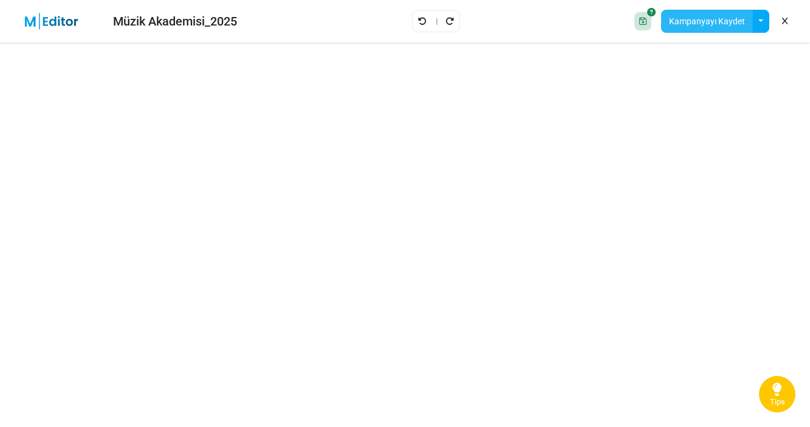
click at [702, 25] on button "Kampanyayı Kaydet" at bounding box center [707, 21] width 92 height 23
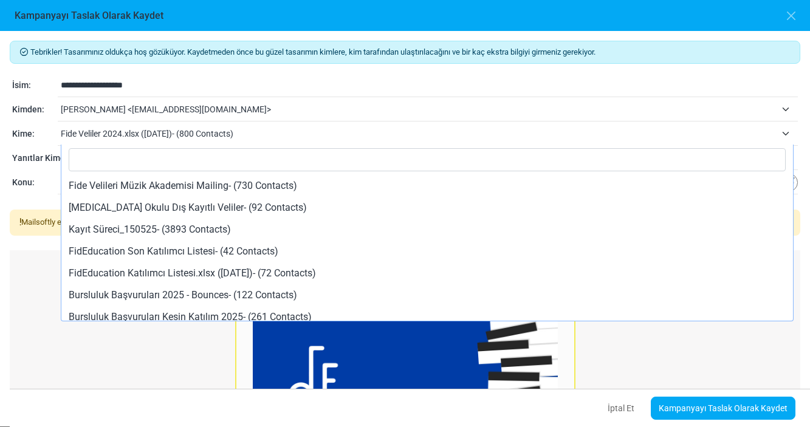
click at [106, 133] on span "Fide Veliler 2024.xlsx ([DATE])- (800 Contacts)" at bounding box center [419, 133] width 716 height 15
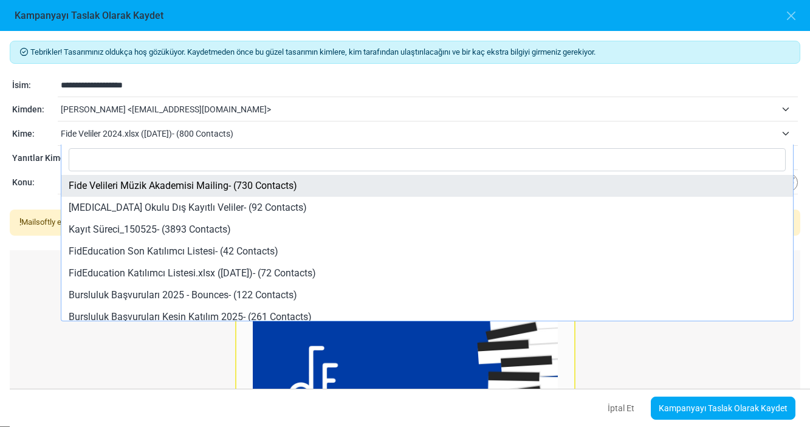
select select "*****"
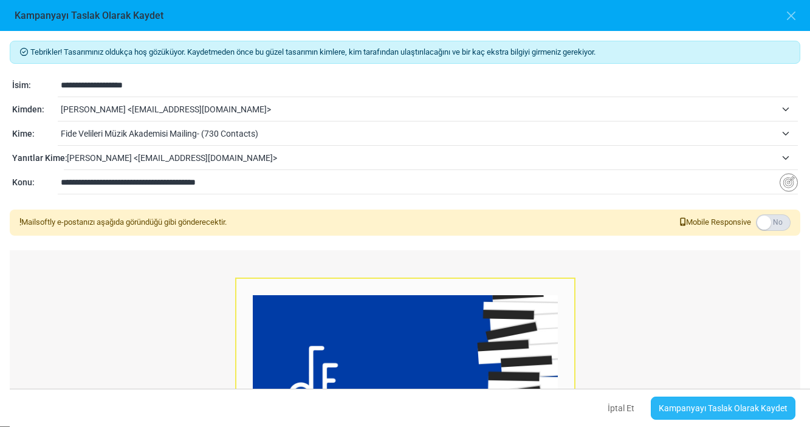
click at [694, 410] on link "Kampanyayı Taslak Olarak Kaydet" at bounding box center [723, 408] width 145 height 23
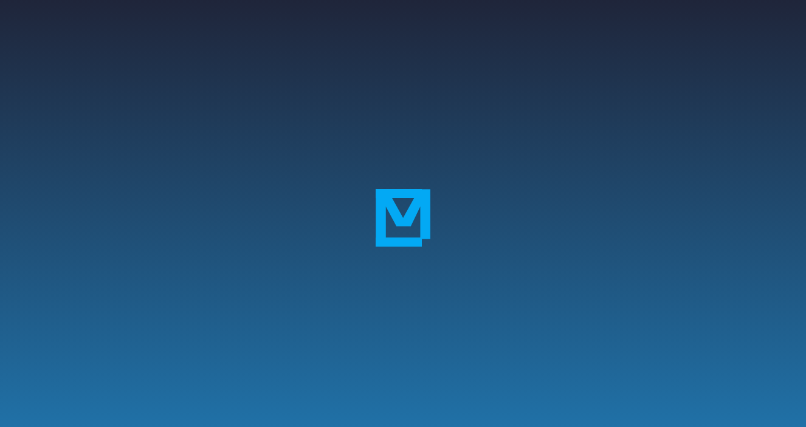
select select "**********"
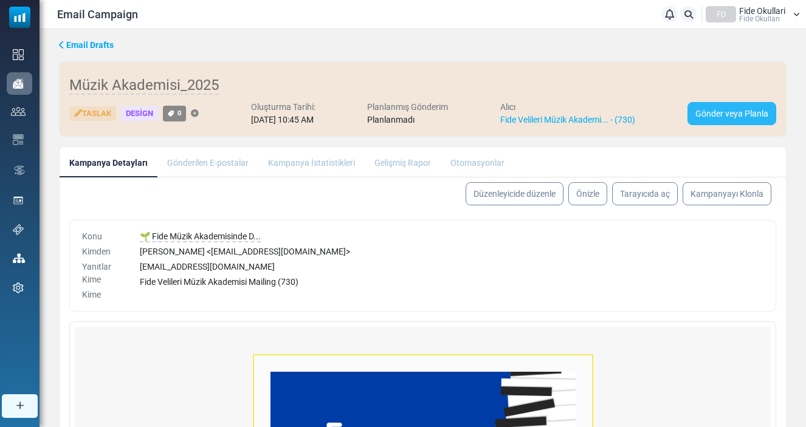
click at [694, 117] on link "Gönder veya Planla" at bounding box center [732, 113] width 89 height 23
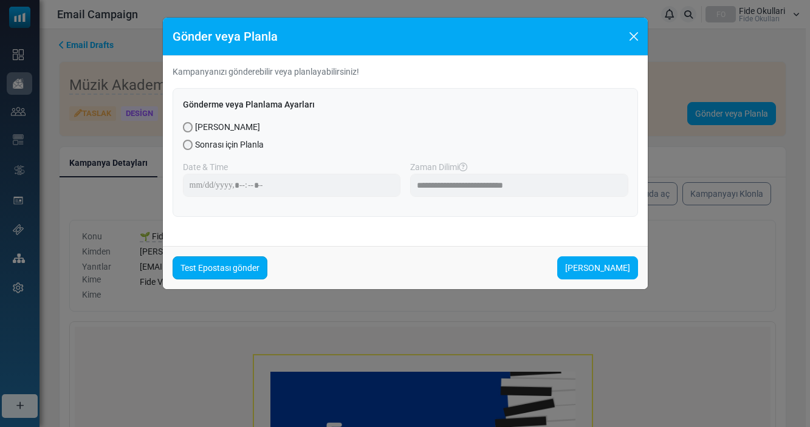
click at [215, 274] on link "Test Epostası gönder" at bounding box center [220, 268] width 95 height 23
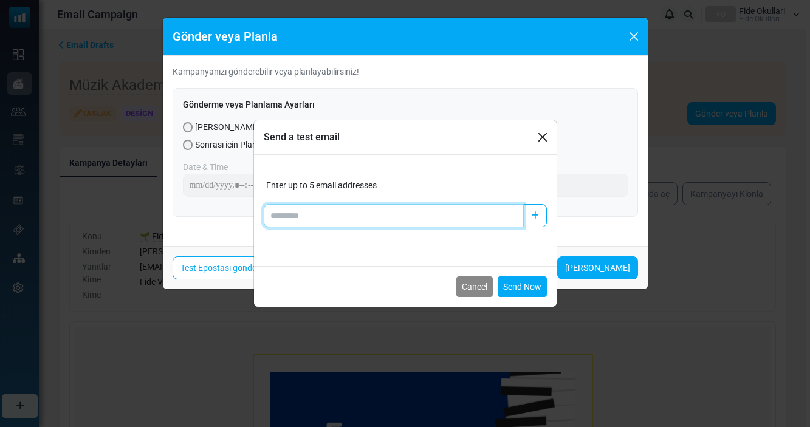
click at [287, 216] on input "Add email" at bounding box center [394, 215] width 260 height 23
type input "**********"
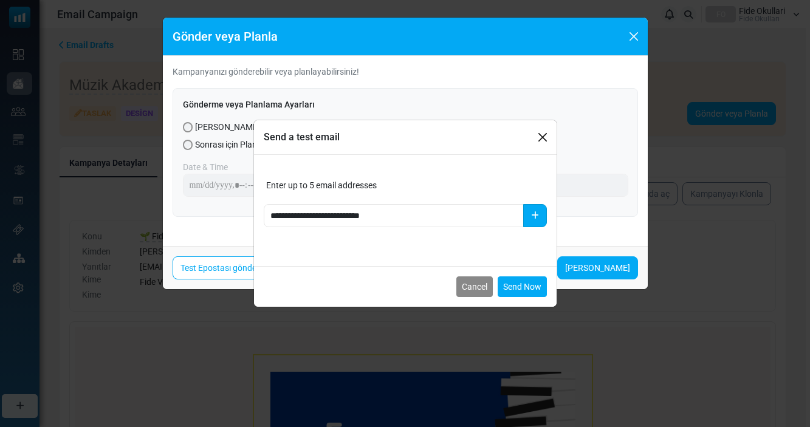
click at [539, 214] on button "button" at bounding box center [535, 215] width 24 height 23
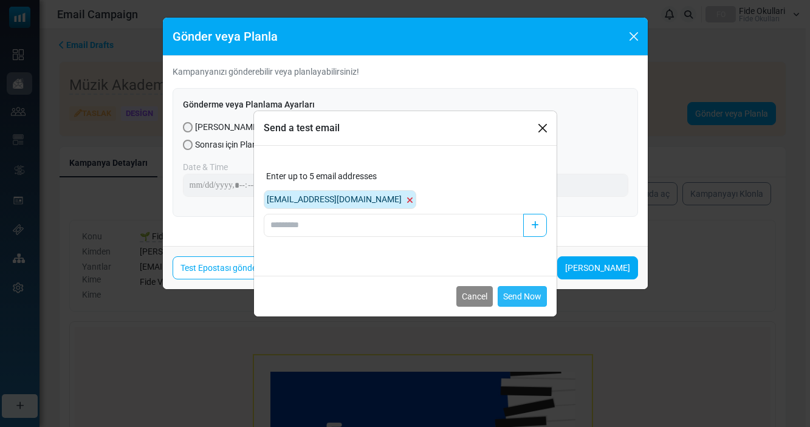
click at [527, 295] on button "Send Now" at bounding box center [522, 296] width 49 height 21
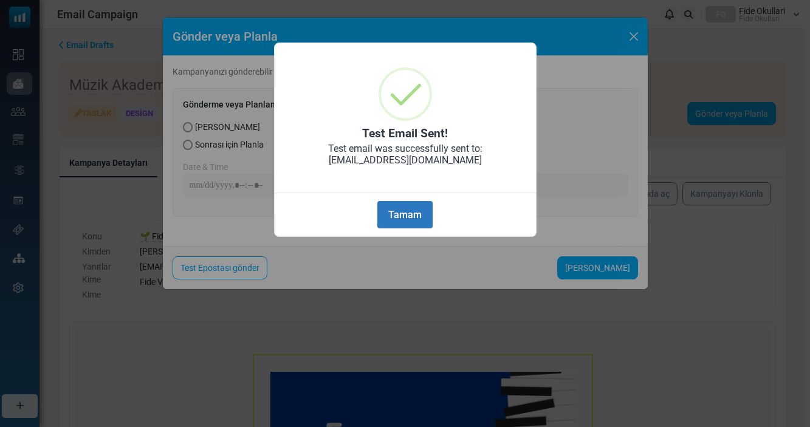
click at [396, 222] on button "Tamam" at bounding box center [405, 214] width 55 height 27
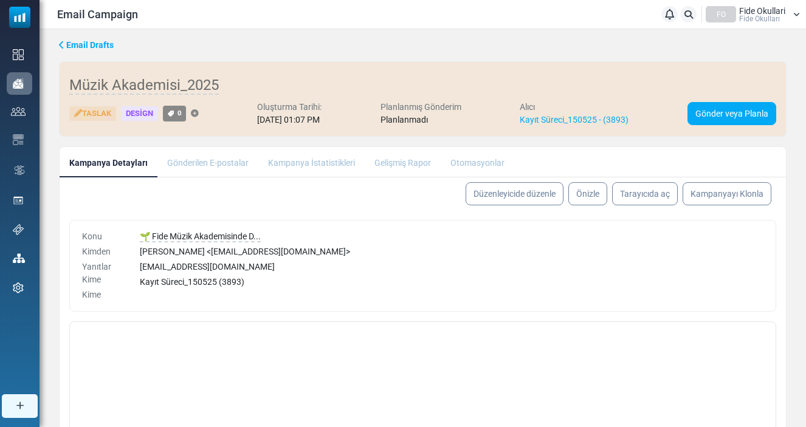
select select "**********"
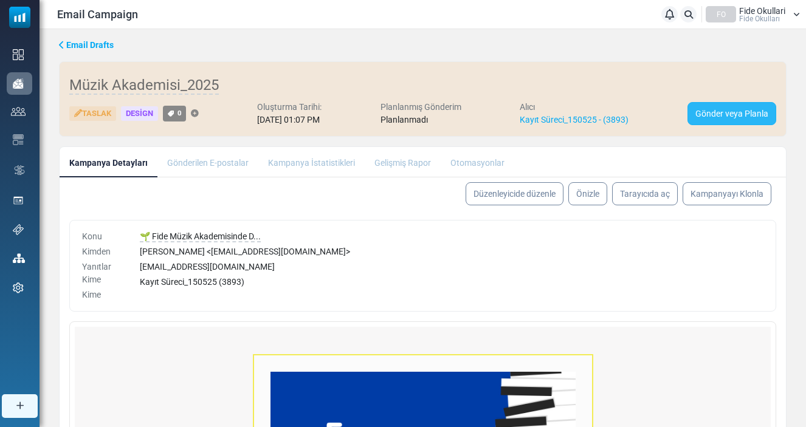
click at [713, 117] on link "Gönder veya Planla" at bounding box center [732, 113] width 89 height 23
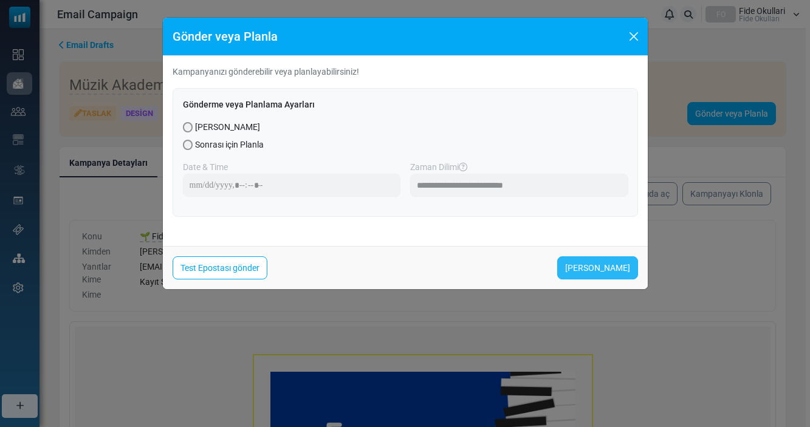
click at [592, 272] on link "[PERSON_NAME]" at bounding box center [598, 268] width 81 height 23
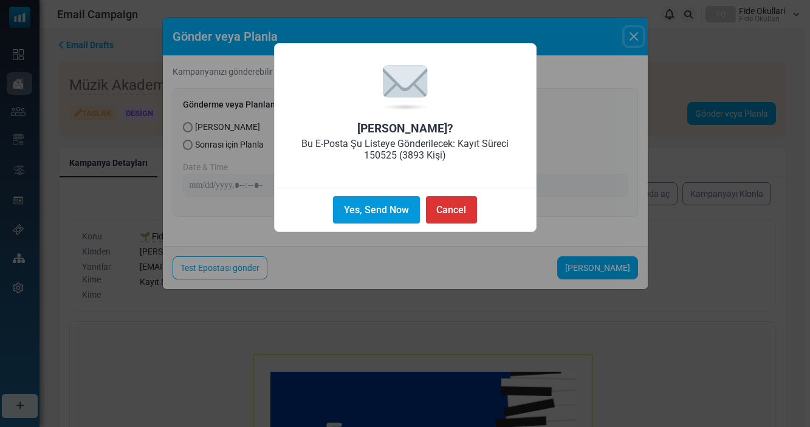
click at [379, 220] on button "Yes, Send Now" at bounding box center [376, 209] width 86 height 27
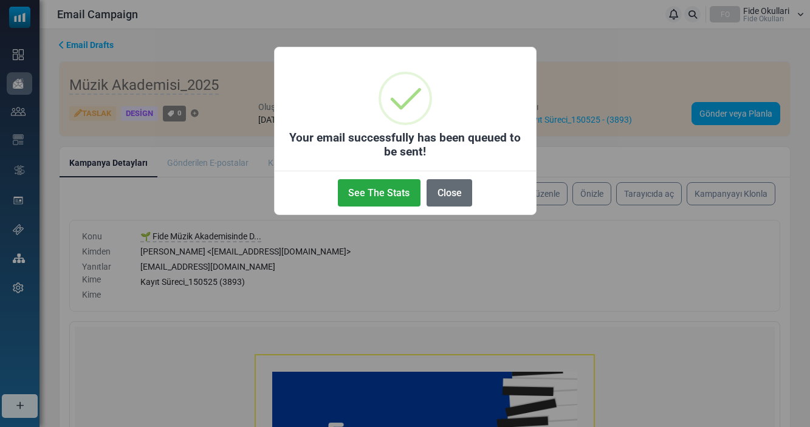
click at [446, 198] on button "Close" at bounding box center [450, 192] width 46 height 27
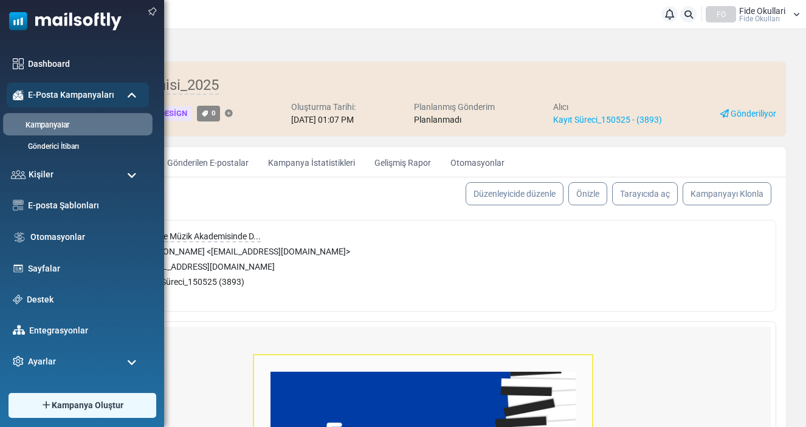
click at [49, 123] on link "Kampanyalar" at bounding box center [76, 126] width 146 height 12
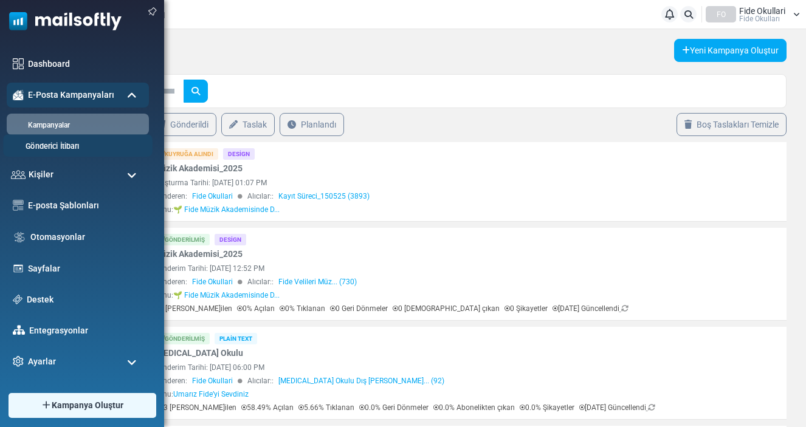
click at [46, 147] on link "Gönderici İtibarı" at bounding box center [76, 147] width 146 height 12
